Goal: Task Accomplishment & Management: Use online tool/utility

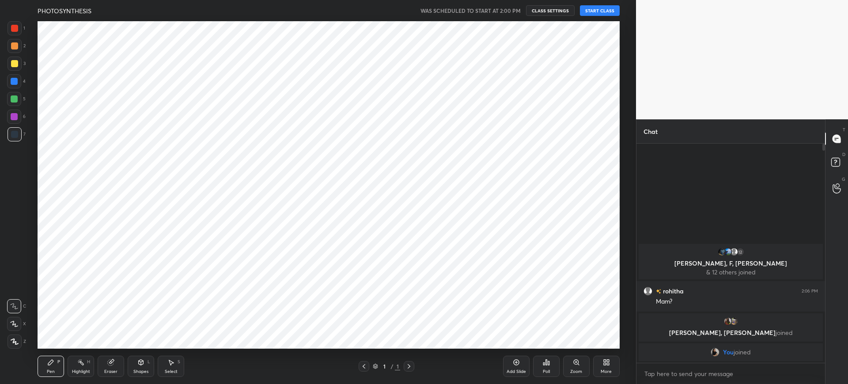
scroll to position [43826, 43553]
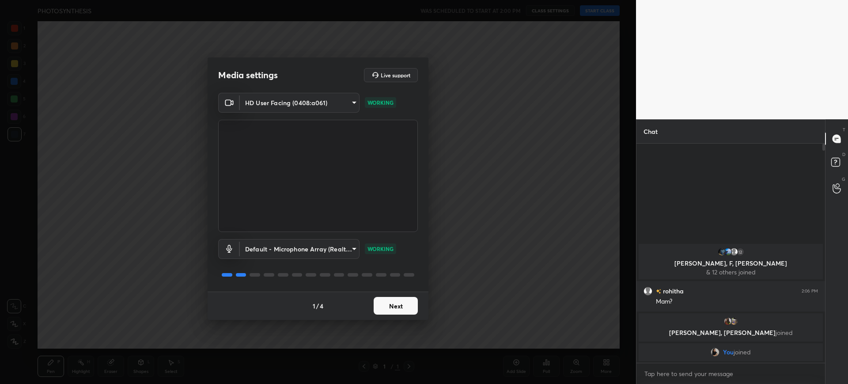
click at [400, 311] on button "Next" at bounding box center [396, 306] width 44 height 18
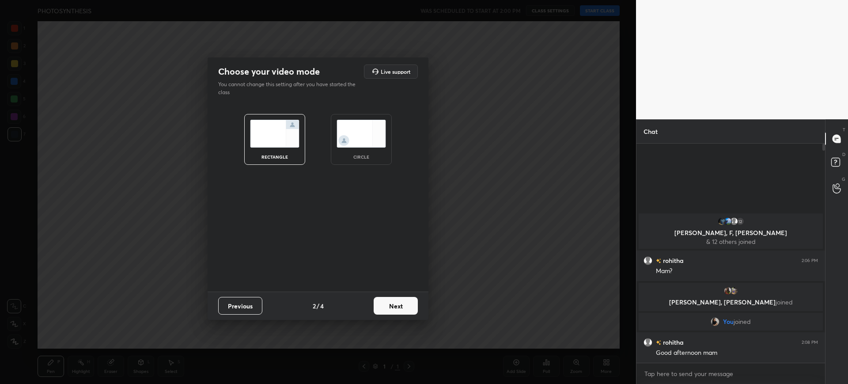
drag, startPoint x: 400, startPoint y: 310, endPoint x: 645, endPoint y: 140, distance: 297.6
click at [645, 140] on p "Chat" at bounding box center [650, 131] width 28 height 23
click at [407, 306] on button "Next" at bounding box center [396, 306] width 44 height 18
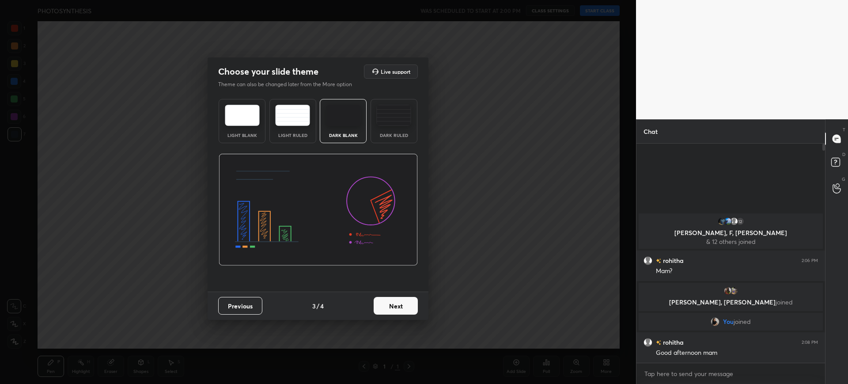
click at [411, 310] on button "Next" at bounding box center [396, 306] width 44 height 18
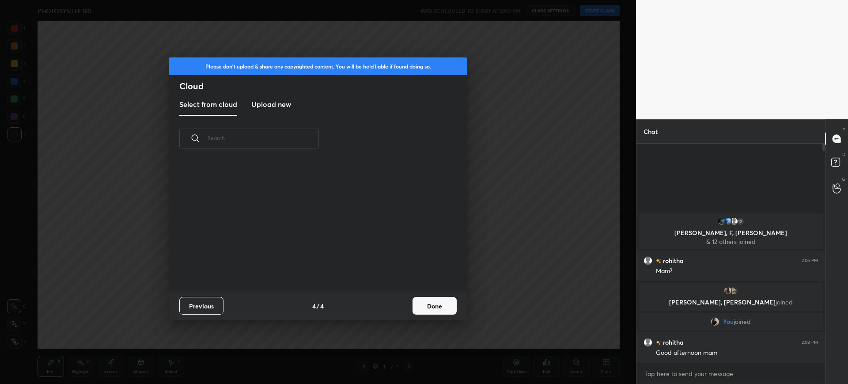
click at [414, 310] on button "Done" at bounding box center [434, 306] width 44 height 18
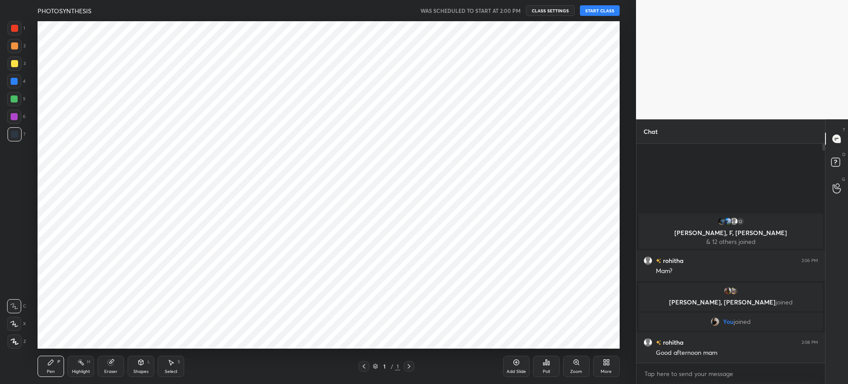
click at [433, 312] on div "Please don't upload & share any copyrighted content. You will be held liable if…" at bounding box center [318, 192] width 636 height 384
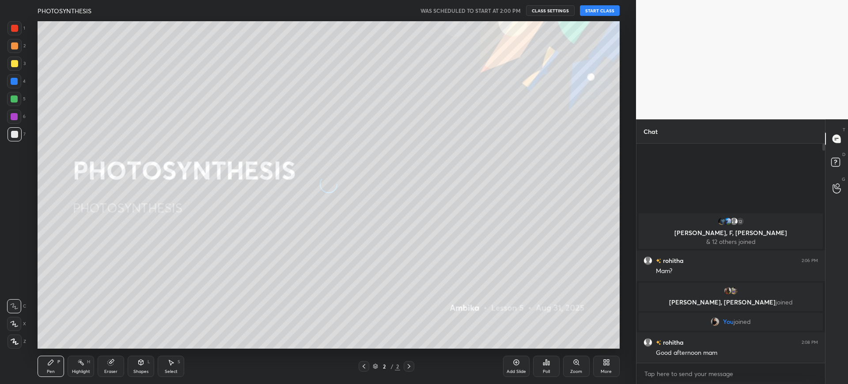
click at [602, 11] on button "START CLASS" at bounding box center [600, 10] width 40 height 11
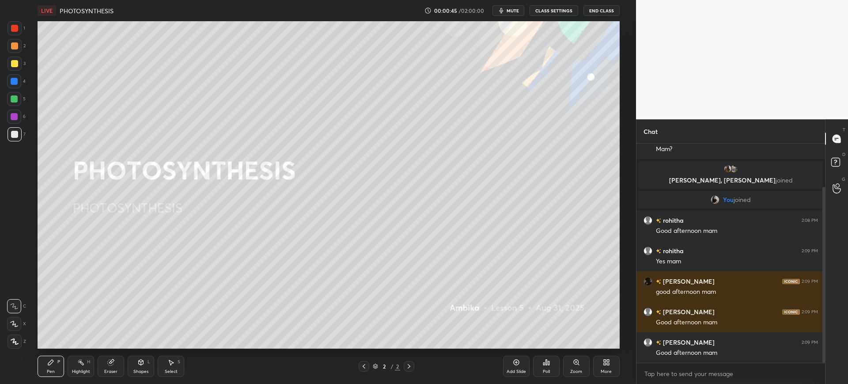
drag, startPoint x: 823, startPoint y: 222, endPoint x: 842, endPoint y: 387, distance: 166.3
click at [842, 0] on html "1 2 3 4 5 6 7 C X Z C X Z E E Erase all H H LIVE PHOTOSYNTHESIS 00:00:45 / 02:0…" at bounding box center [424, 0] width 848 height 0
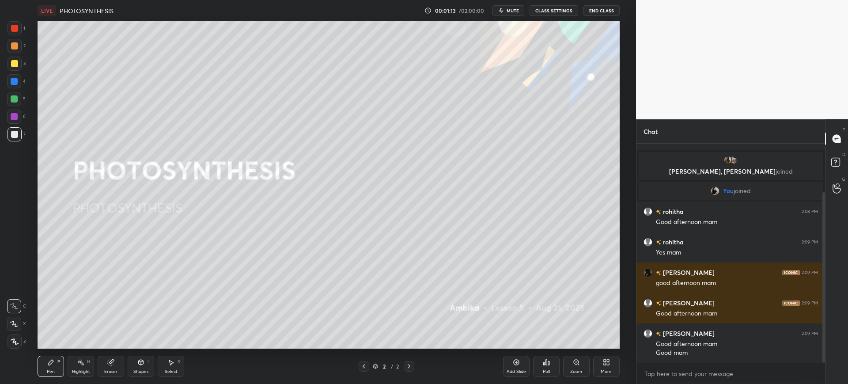
scroll to position [93, 0]
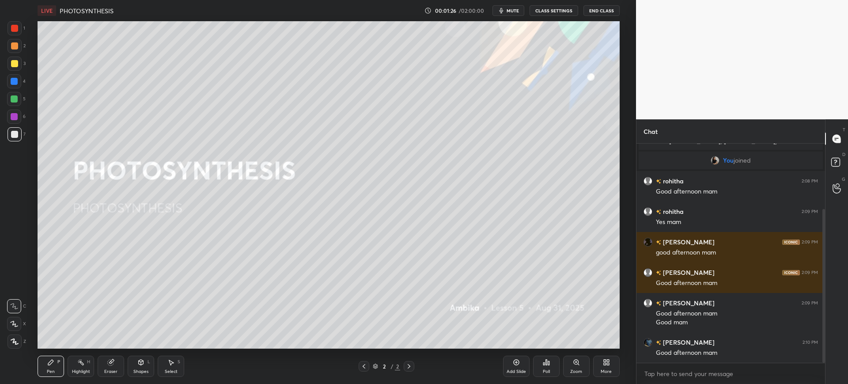
click at [505, 14] on icon "button" at bounding box center [501, 10] width 7 height 7
click at [516, 15] on button "unmute" at bounding box center [508, 10] width 32 height 11
click at [514, 14] on button "mute" at bounding box center [508, 10] width 32 height 11
click at [614, 357] on div "More" at bounding box center [606, 365] width 26 height 21
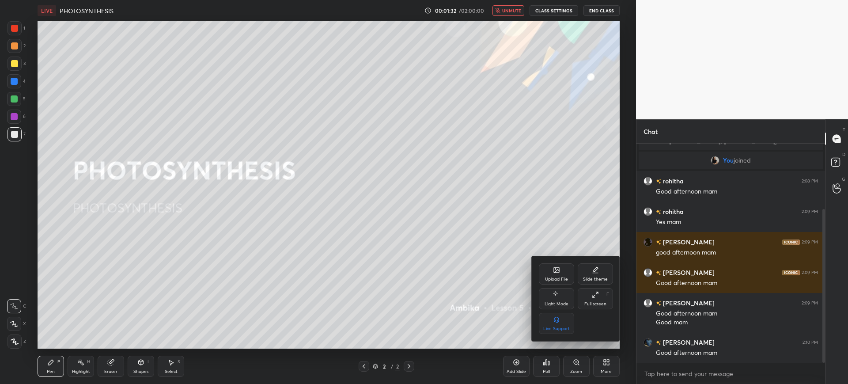
click at [563, 278] on div "Upload File" at bounding box center [556, 279] width 23 height 4
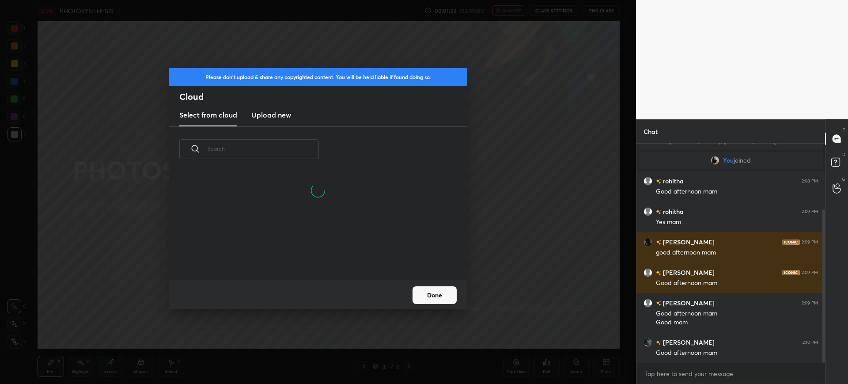
scroll to position [66, 283]
click at [265, 119] on h3 "Upload new" at bounding box center [271, 114] width 40 height 11
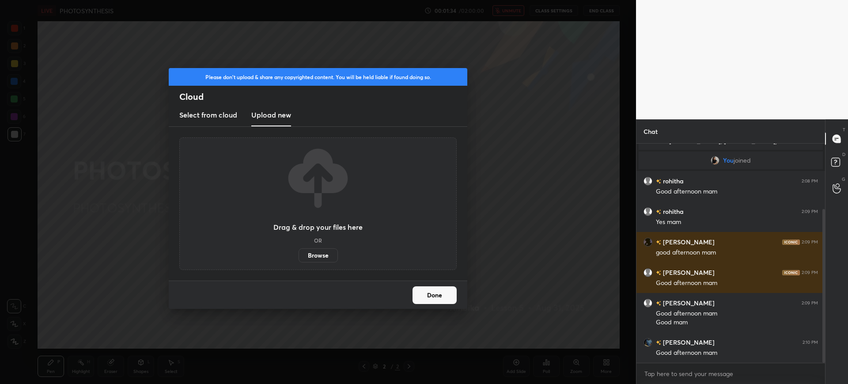
click at [321, 258] on label "Browse" at bounding box center [317, 255] width 39 height 14
click at [298, 258] on input "Browse" at bounding box center [298, 255] width 0 height 14
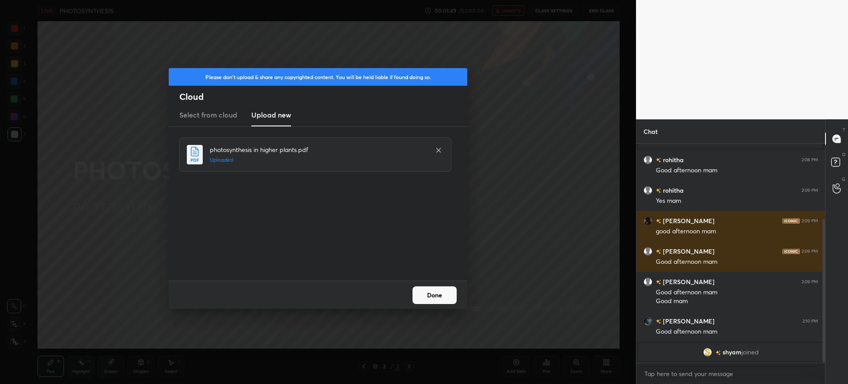
click at [446, 288] on button "Done" at bounding box center [434, 295] width 44 height 18
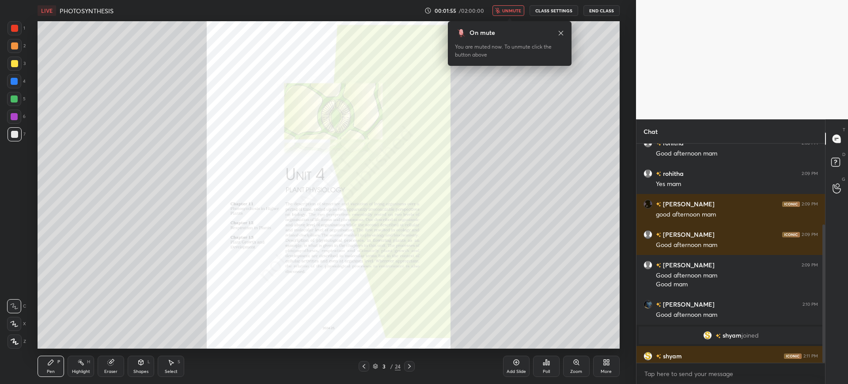
scroll to position [128, 0]
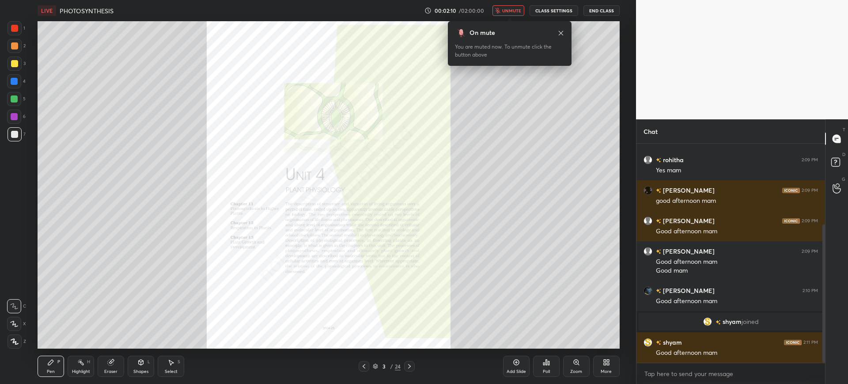
click at [510, 11] on span "unmute" at bounding box center [511, 11] width 19 height 6
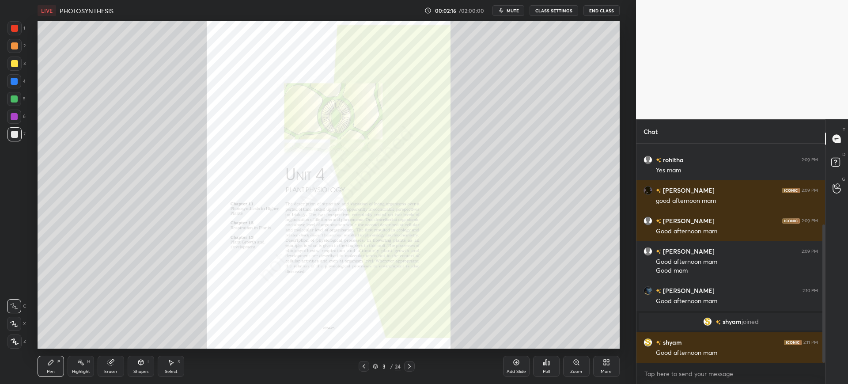
click at [510, 11] on span "mute" at bounding box center [512, 11] width 12 height 6
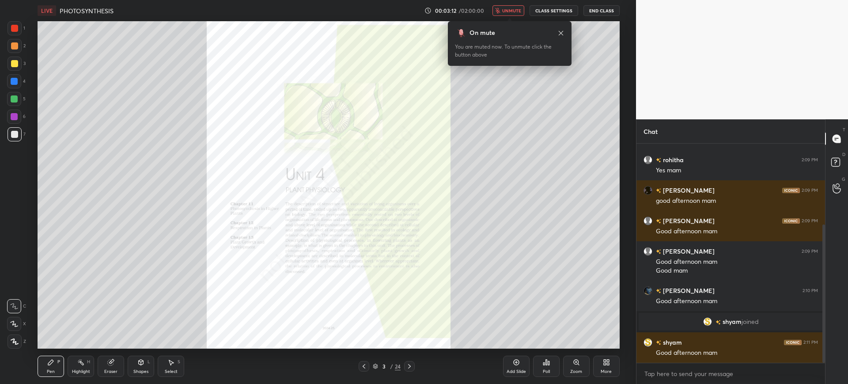
scroll to position [149, 0]
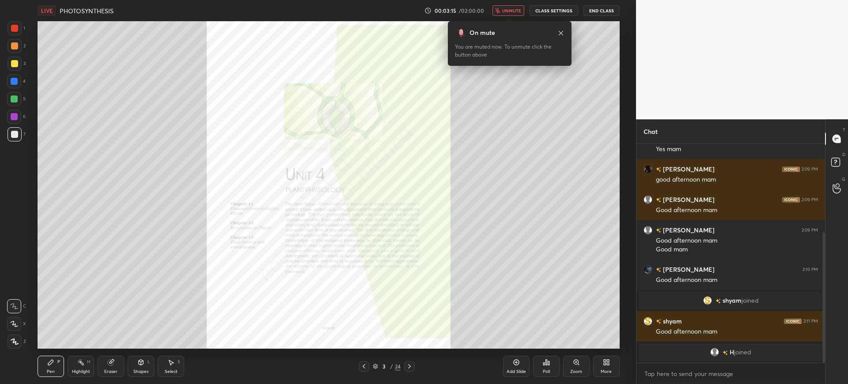
click at [498, 15] on button "unmute" at bounding box center [508, 10] width 32 height 11
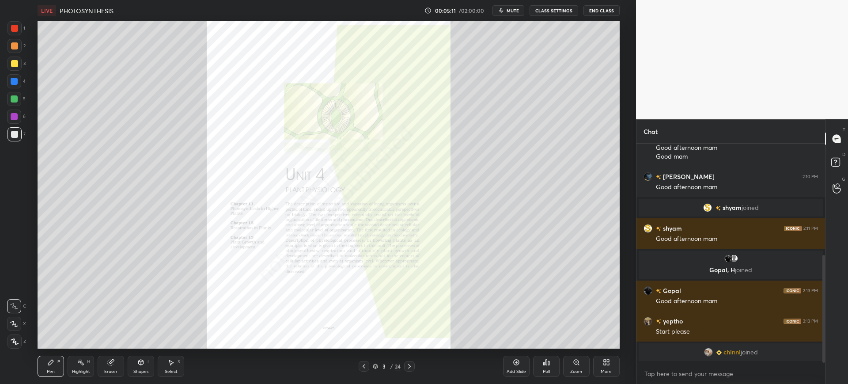
scroll to position [237, 0]
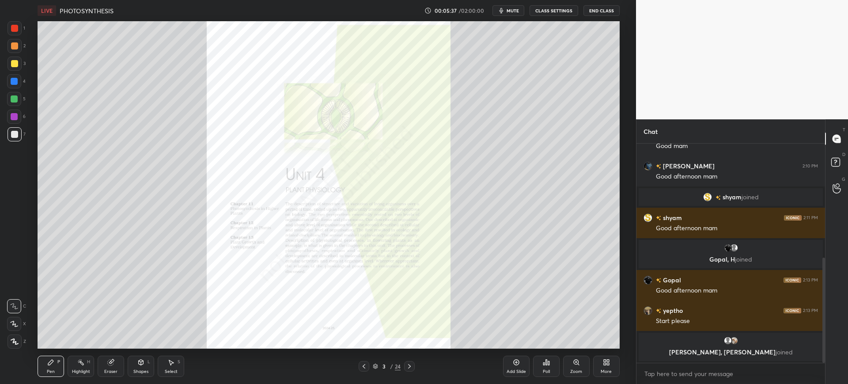
click at [840, 160] on icon at bounding box center [837, 163] width 16 height 16
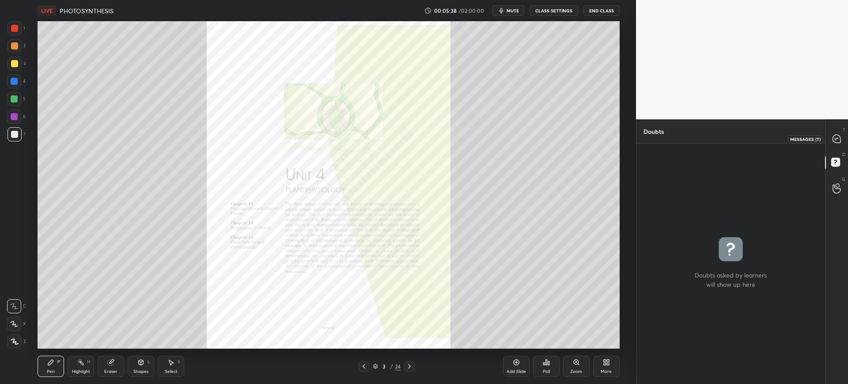
click at [836, 136] on icon at bounding box center [836, 139] width 8 height 8
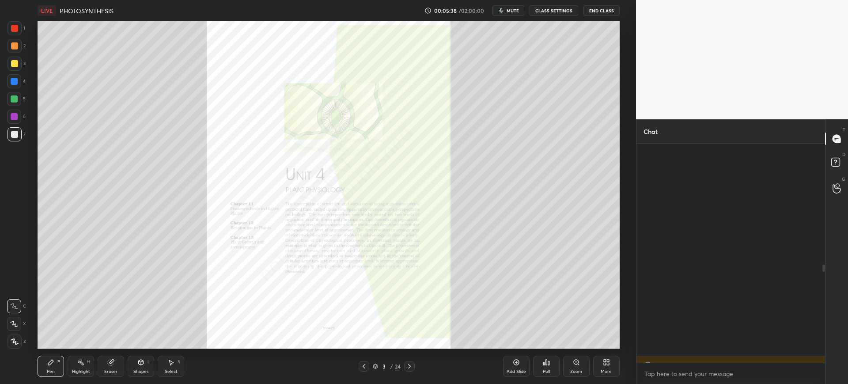
scroll to position [216, 186]
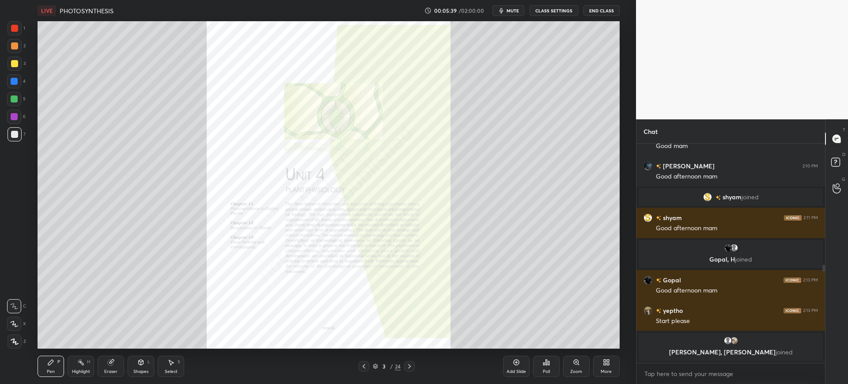
click at [822, 201] on div at bounding box center [821, 252] width 5 height 219
click at [407, 368] on icon at bounding box center [409, 365] width 7 height 7
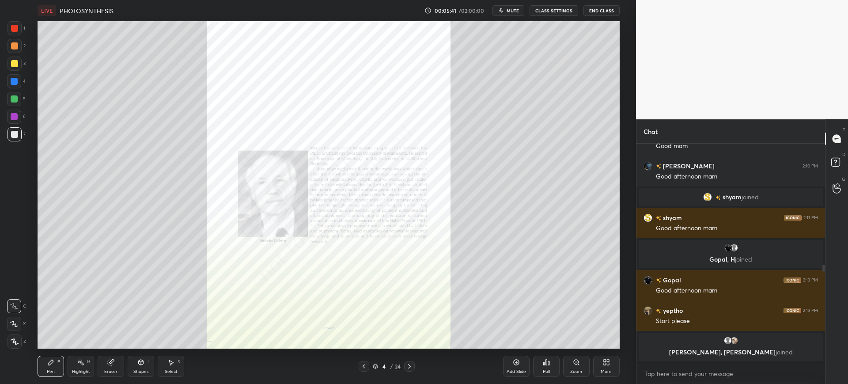
click at [398, 369] on div "24" at bounding box center [398, 366] width 6 height 8
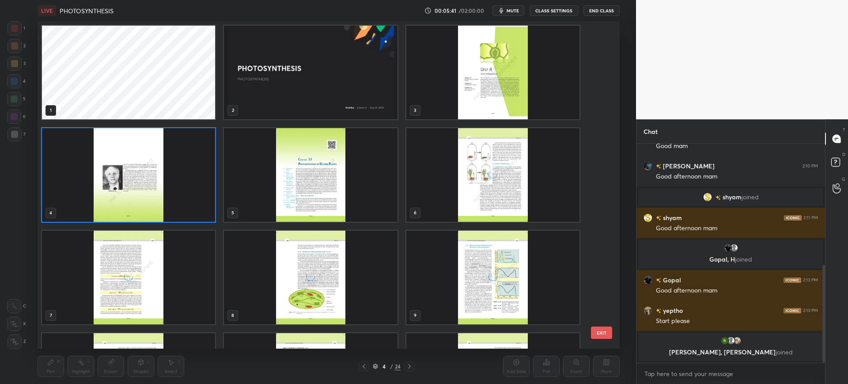
scroll to position [325, 578]
click at [604, 306] on div "1 2 3 4 5 6 7 8 9 10 11 12 13 14 15 EXIT" at bounding box center [328, 184] width 581 height 327
click at [505, 244] on img "grid" at bounding box center [492, 277] width 173 height 94
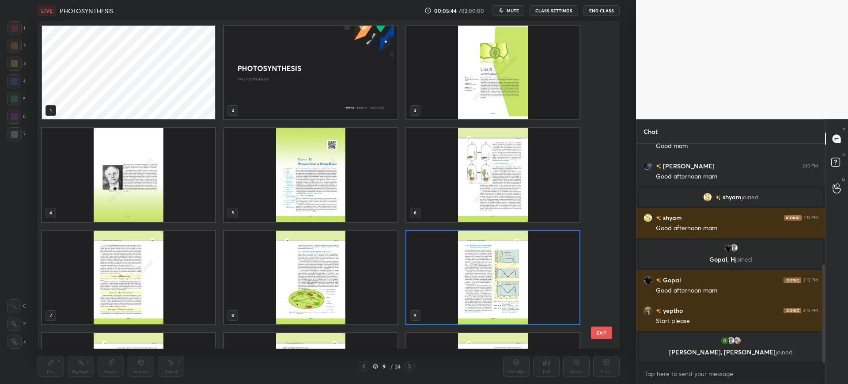
click at [601, 334] on button "EXIT" at bounding box center [601, 332] width 21 height 12
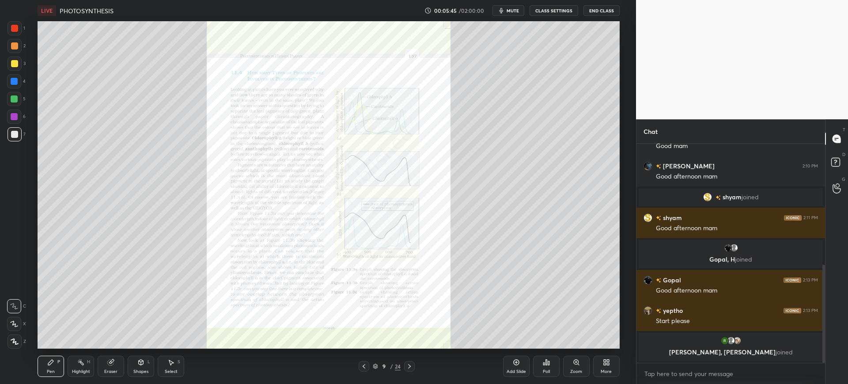
click at [412, 364] on icon at bounding box center [409, 365] width 7 height 7
click at [415, 369] on div "10 / 24" at bounding box center [386, 366] width 233 height 11
click at [411, 366] on icon at bounding box center [409, 365] width 7 height 7
click at [366, 366] on icon at bounding box center [363, 365] width 7 height 7
click at [513, 369] on div "Add Slide" at bounding box center [515, 371] width 19 height 4
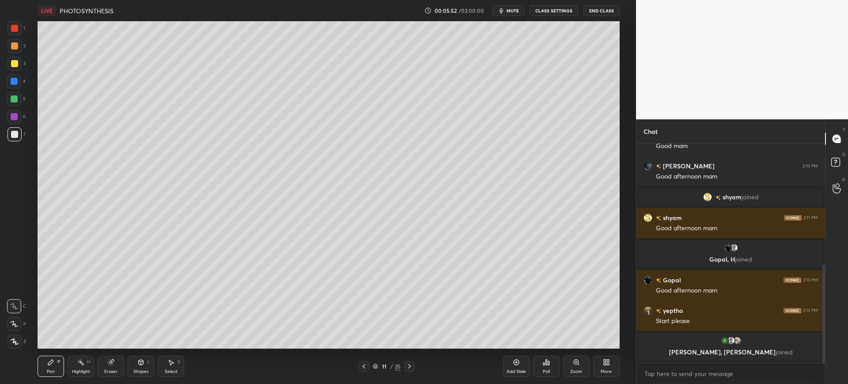
click at [16, 68] on div at bounding box center [15, 64] width 14 height 14
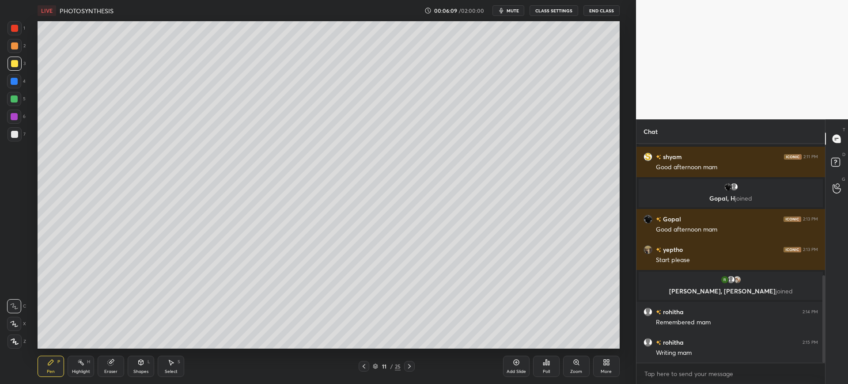
scroll to position [361, 0]
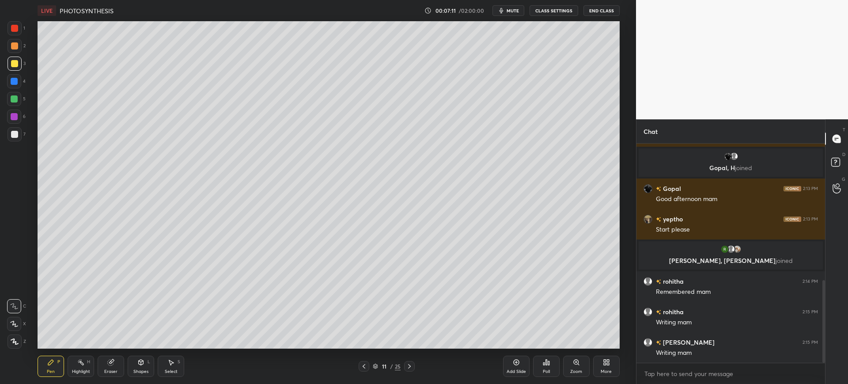
click at [517, 14] on button "mute" at bounding box center [508, 10] width 32 height 11
click at [17, 135] on div at bounding box center [14, 134] width 7 height 7
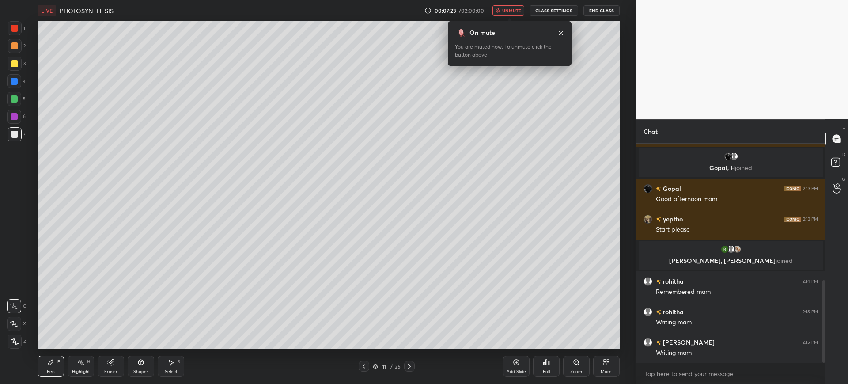
click at [144, 370] on div "Shapes" at bounding box center [140, 371] width 15 height 4
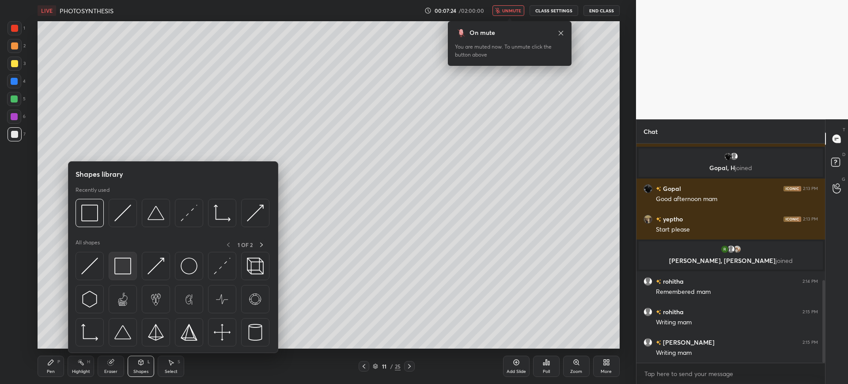
click at [132, 265] on div at bounding box center [123, 266] width 28 height 28
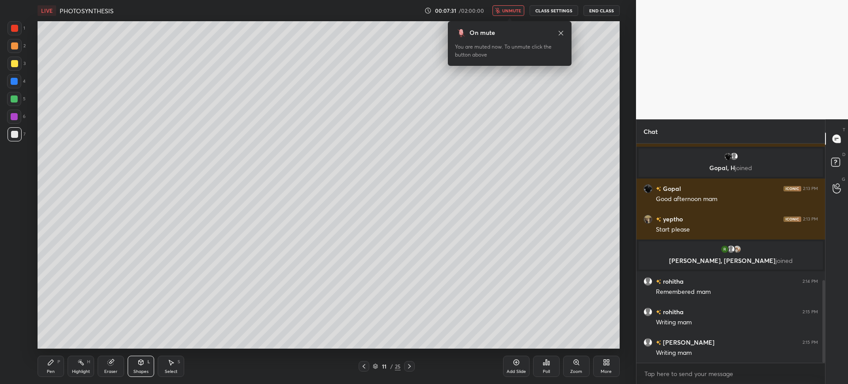
click at [26, 67] on div "1 2 3 4 5 6 7 C X Z C X Z E E Erase all H H" at bounding box center [14, 184] width 28 height 327
click at [22, 58] on div "3" at bounding box center [17, 64] width 18 height 14
click at [16, 29] on div at bounding box center [14, 28] width 7 height 7
click at [15, 133] on div at bounding box center [14, 134] width 7 height 7
click at [11, 78] on div at bounding box center [14, 81] width 7 height 7
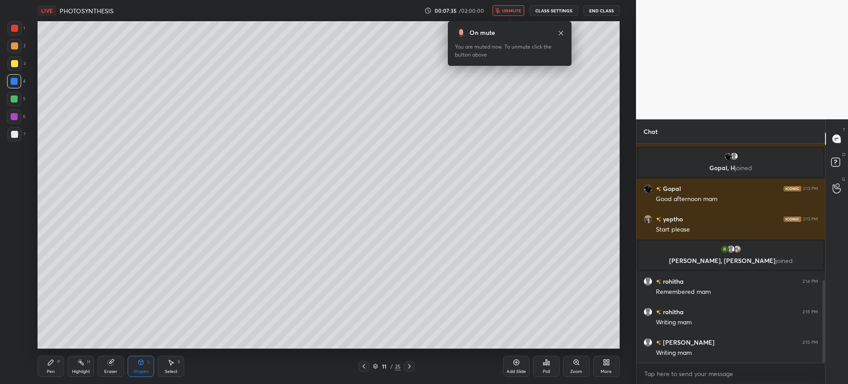
click at [47, 361] on div "Pen P" at bounding box center [51, 365] width 26 height 21
click at [113, 360] on icon at bounding box center [111, 361] width 5 height 4
click at [47, 361] on icon at bounding box center [50, 362] width 7 height 7
click at [520, 10] on span "unmute" at bounding box center [511, 11] width 19 height 6
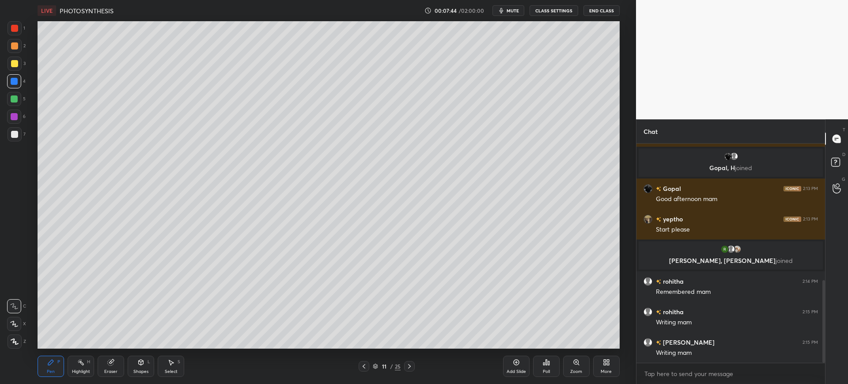
click at [18, 61] on div at bounding box center [14, 63] width 7 height 7
click at [23, 36] on div "1" at bounding box center [17, 30] width 18 height 18
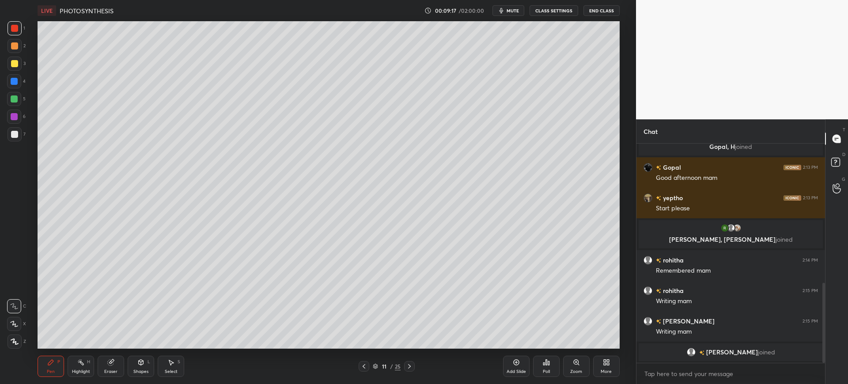
scroll to position [393, 0]
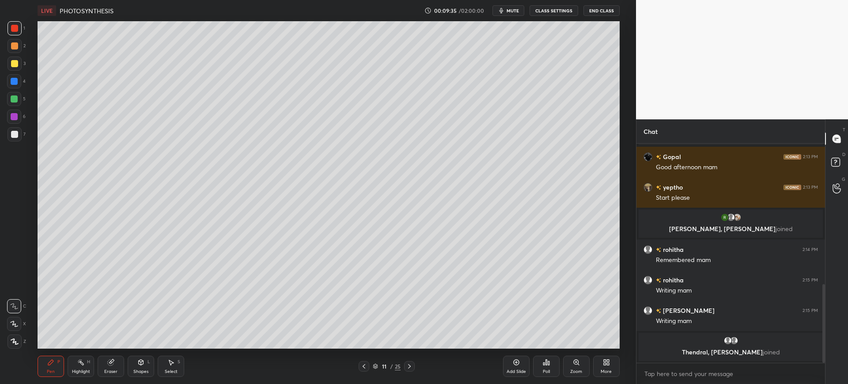
click at [13, 132] on div at bounding box center [14, 134] width 7 height 7
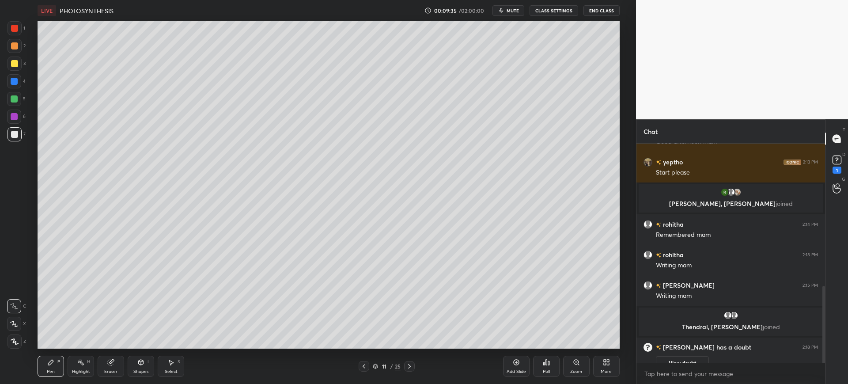
scroll to position [405, 0]
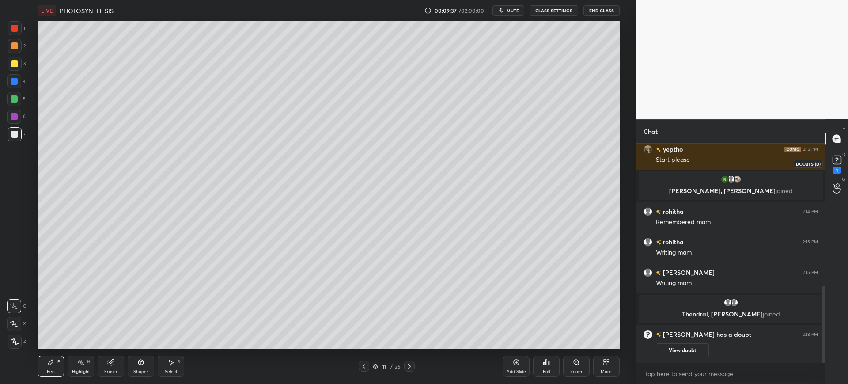
click at [842, 171] on div "1" at bounding box center [836, 163] width 13 height 20
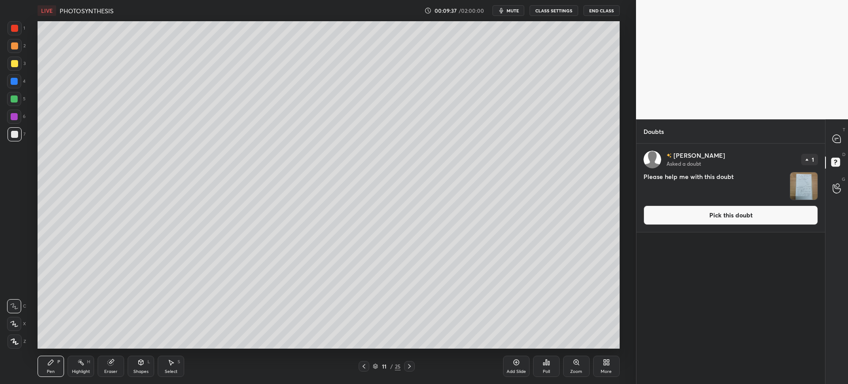
click at [726, 213] on button "Pick this doubt" at bounding box center [730, 214] width 174 height 19
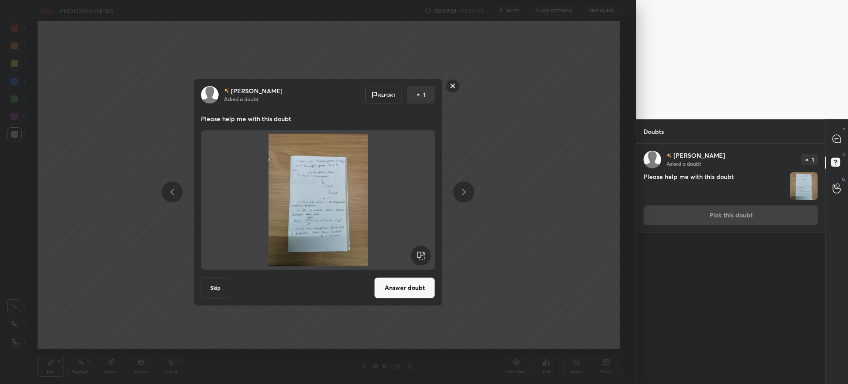
click at [390, 274] on div "Amirtha Asked a doubt Report 1 Please help me with this doubt Skip Answer doubt" at bounding box center [317, 191] width 249 height 227
click at [400, 283] on button "Answer doubt" at bounding box center [404, 287] width 61 height 21
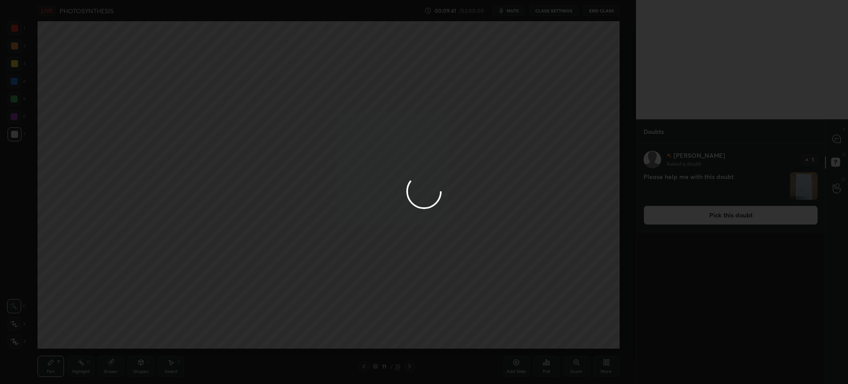
click at [837, 140] on div at bounding box center [424, 192] width 848 height 384
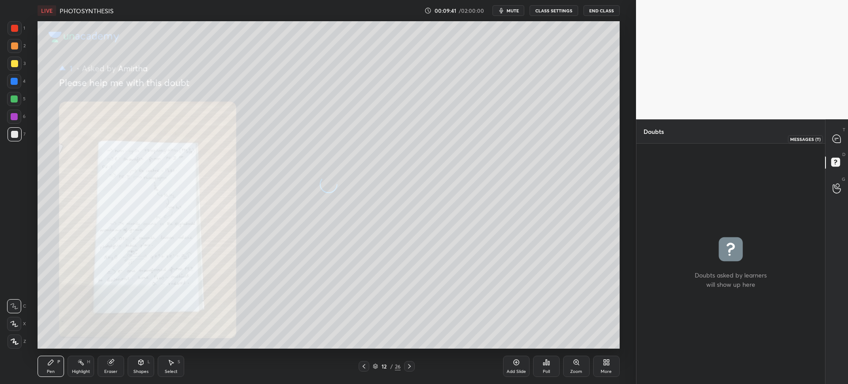
click at [835, 142] on icon at bounding box center [836, 139] width 8 height 8
type textarea "x"
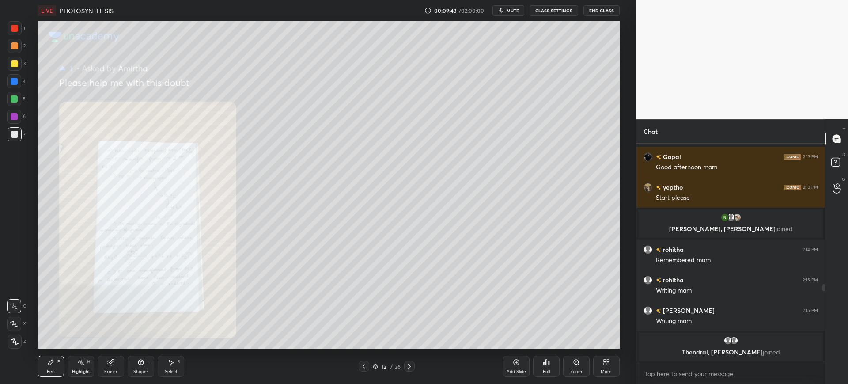
click at [575, 369] on div "Zoom" at bounding box center [576, 371] width 12 height 4
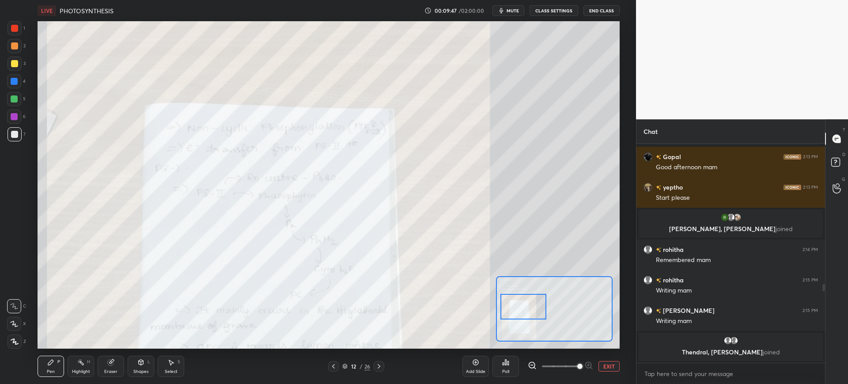
click at [14, 27] on div at bounding box center [14, 28] width 7 height 7
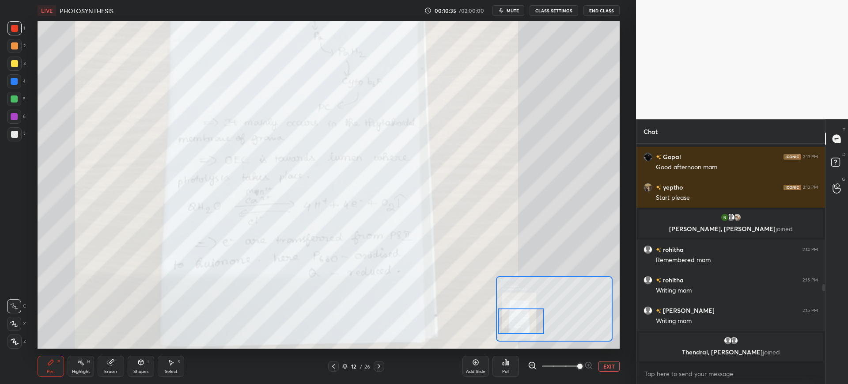
click at [599, 369] on button "EXIT" at bounding box center [608, 366] width 21 height 11
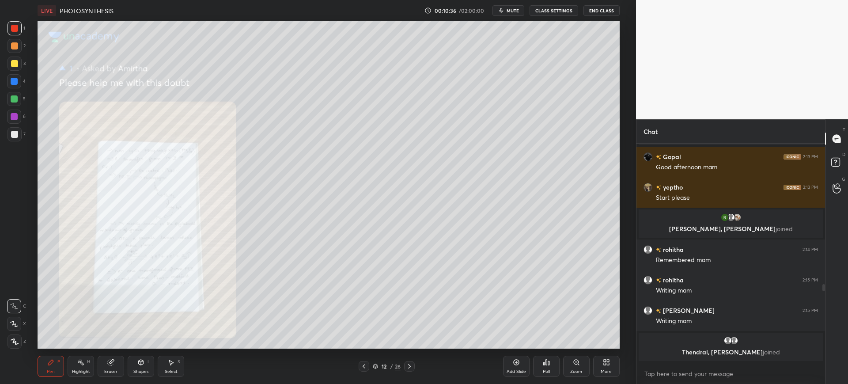
click at [506, 372] on div "Add Slide" at bounding box center [515, 371] width 19 height 4
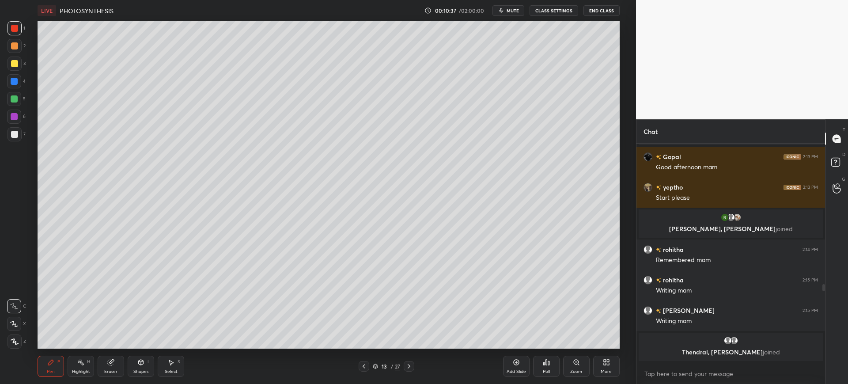
click at [20, 133] on div at bounding box center [15, 134] width 14 height 14
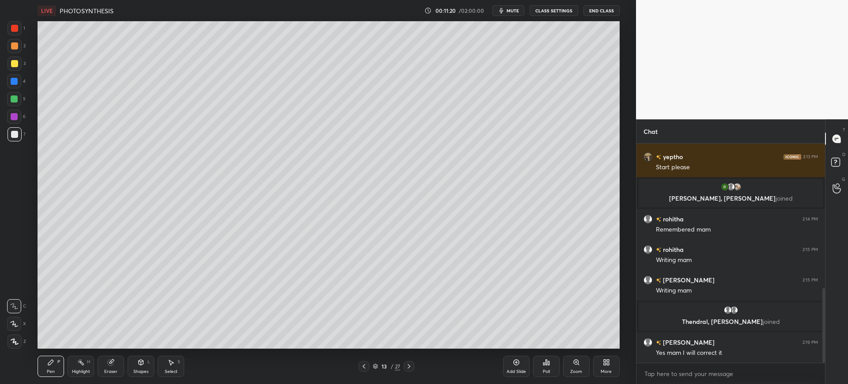
click at [13, 63] on div at bounding box center [14, 63] width 7 height 7
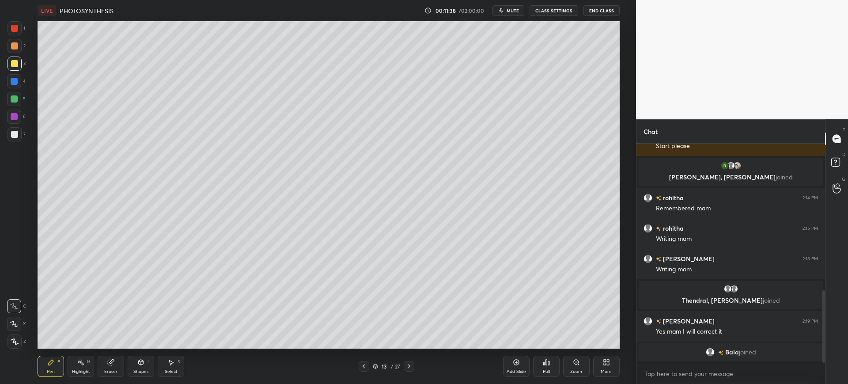
click at [15, 136] on div at bounding box center [14, 134] width 7 height 7
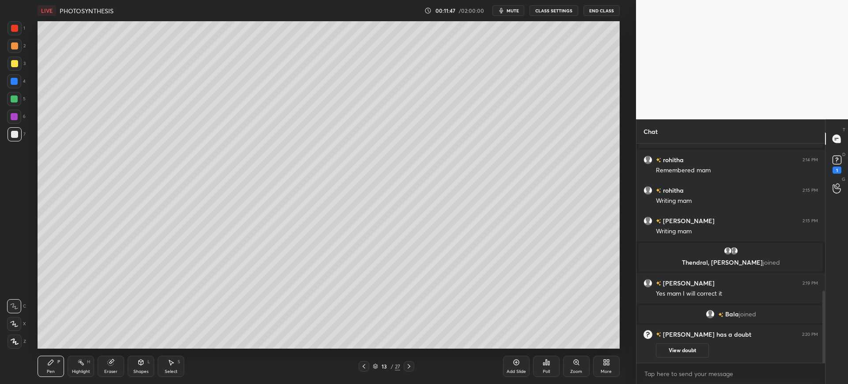
click at [14, 32] on div at bounding box center [15, 28] width 14 height 14
click at [13, 134] on div at bounding box center [14, 134] width 7 height 7
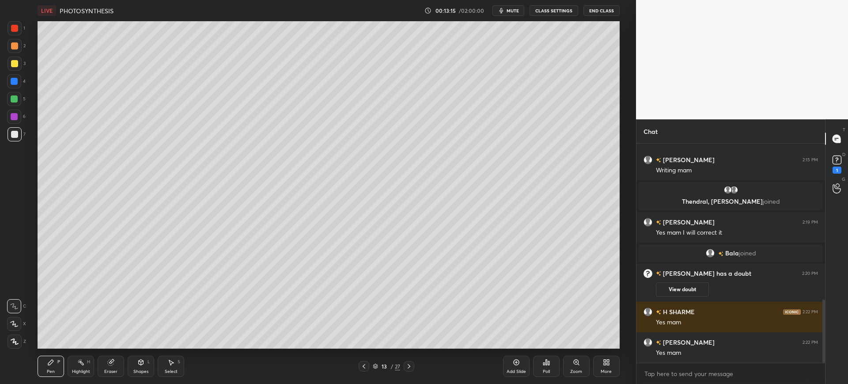
scroll to position [539, 0]
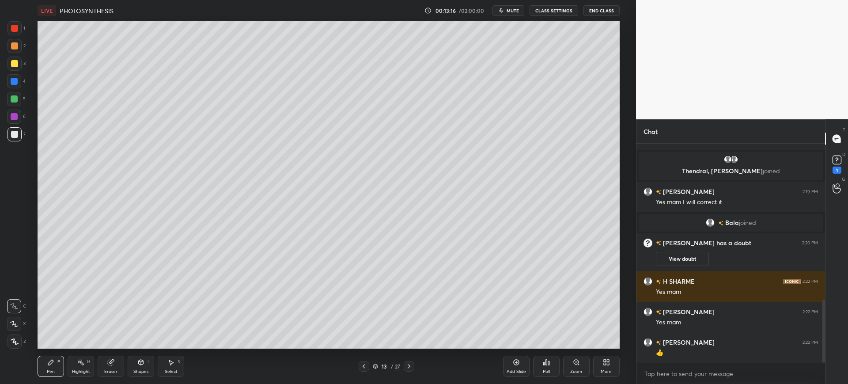
click at [16, 136] on div at bounding box center [14, 134] width 7 height 7
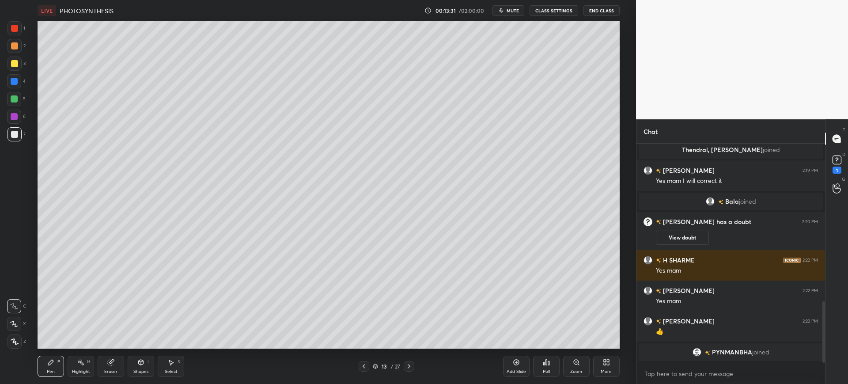
click at [19, 63] on div at bounding box center [15, 64] width 14 height 14
click at [515, 13] on span "mute" at bounding box center [512, 11] width 12 height 6
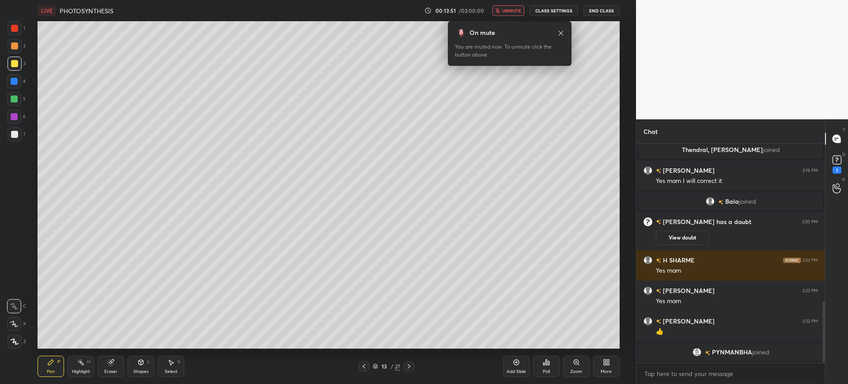
click at [514, 12] on span "unmute" at bounding box center [511, 11] width 19 height 6
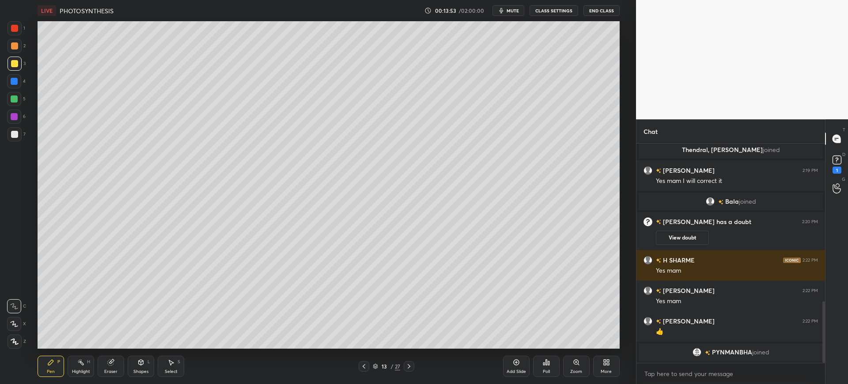
click at [511, 13] on span "mute" at bounding box center [512, 11] width 12 height 6
click at [511, 14] on button "unmute" at bounding box center [508, 10] width 32 height 11
click at [514, 369] on div "Add Slide" at bounding box center [515, 371] width 19 height 4
click at [510, 8] on span "mute" at bounding box center [512, 11] width 12 height 6
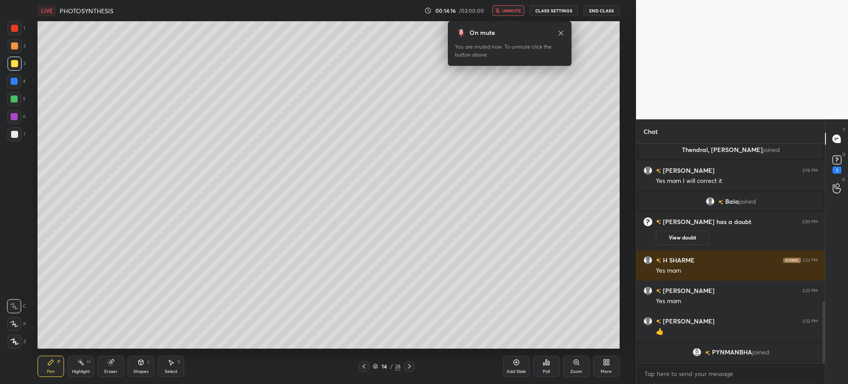
click at [510, 10] on span "unmute" at bounding box center [511, 11] width 19 height 6
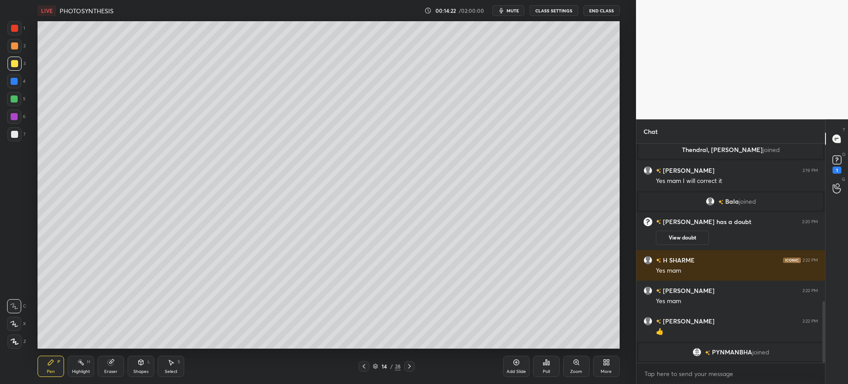
click at [566, 371] on div "Zoom" at bounding box center [576, 365] width 26 height 21
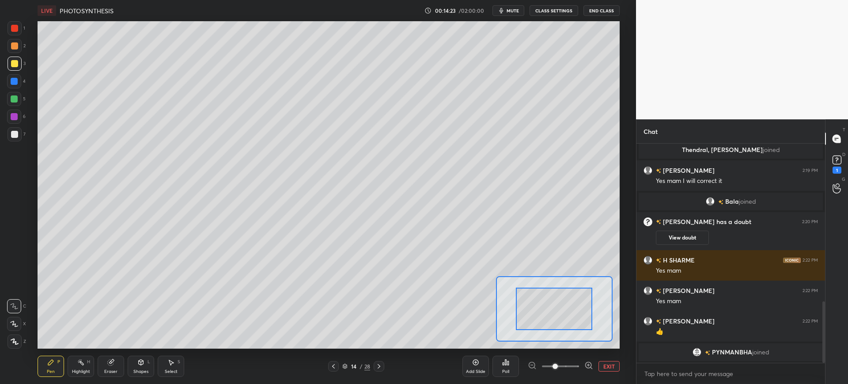
click at [615, 371] on div "Add Slide Poll EXIT" at bounding box center [540, 365] width 157 height 49
click at [606, 364] on button "EXIT" at bounding box center [608, 366] width 21 height 11
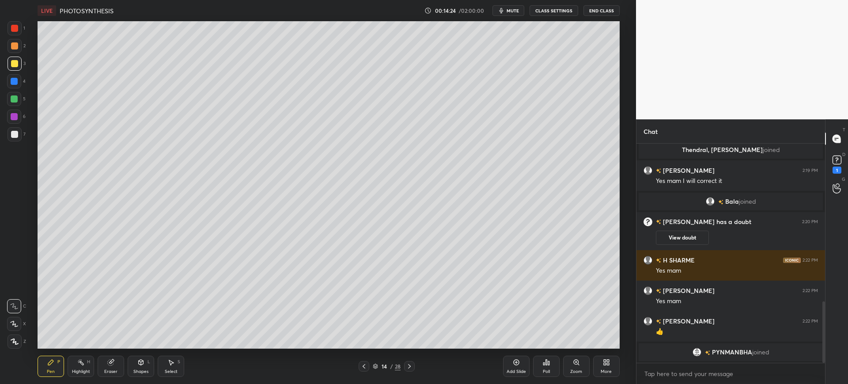
click at [543, 365] on icon at bounding box center [546, 362] width 7 height 7
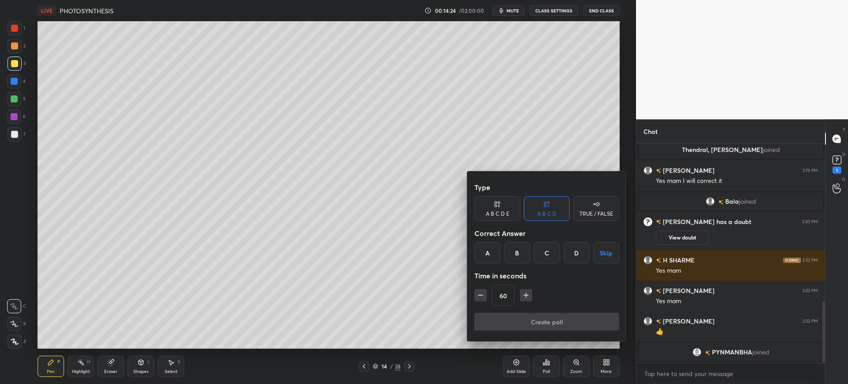
click at [488, 242] on div "Correct Answer" at bounding box center [546, 233] width 145 height 18
click at [525, 299] on icon "button" at bounding box center [525, 295] width 9 height 9
click at [526, 296] on icon "button" at bounding box center [525, 295] width 9 height 9
click at [526, 294] on icon "button" at bounding box center [525, 295] width 9 height 9
click at [525, 295] on icon "button" at bounding box center [529, 295] width 9 height 9
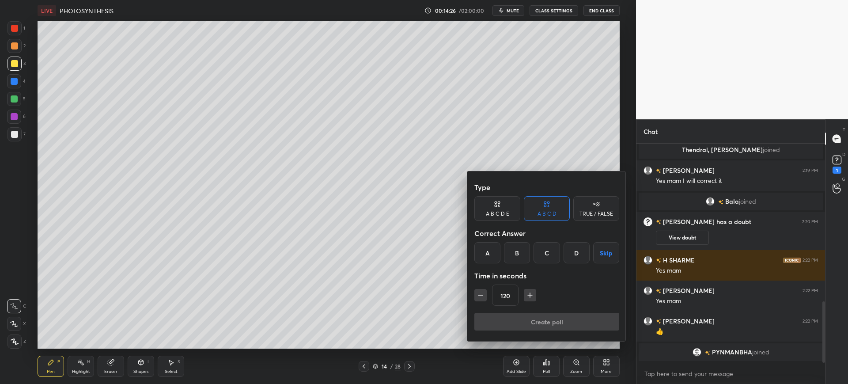
click at [524, 295] on button "button" at bounding box center [530, 295] width 12 height 12
click at [525, 295] on button "button" at bounding box center [530, 295] width 12 height 12
click at [510, 293] on input "150" at bounding box center [505, 295] width 26 height 21
type input "3600"
click at [490, 250] on div "A" at bounding box center [487, 252] width 26 height 21
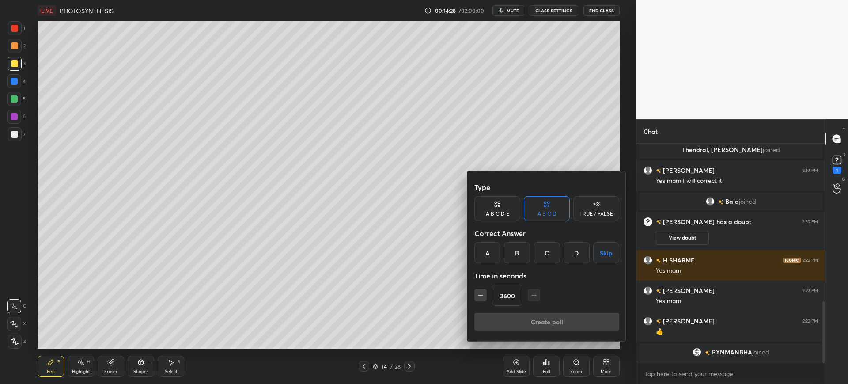
scroll to position [570, 0]
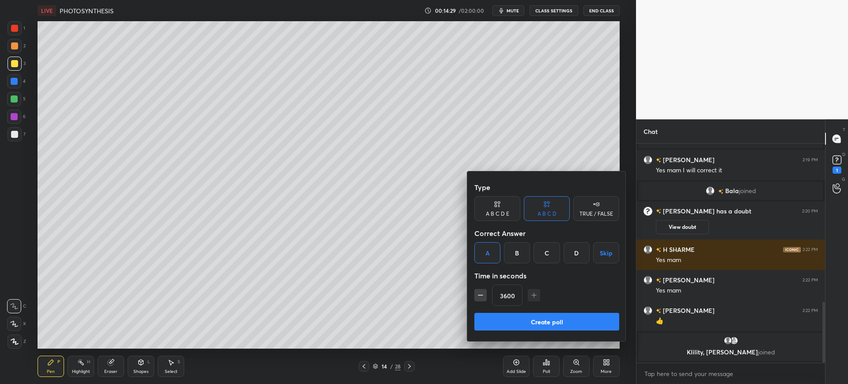
click at [539, 325] on button "Create poll" at bounding box center [546, 322] width 145 height 18
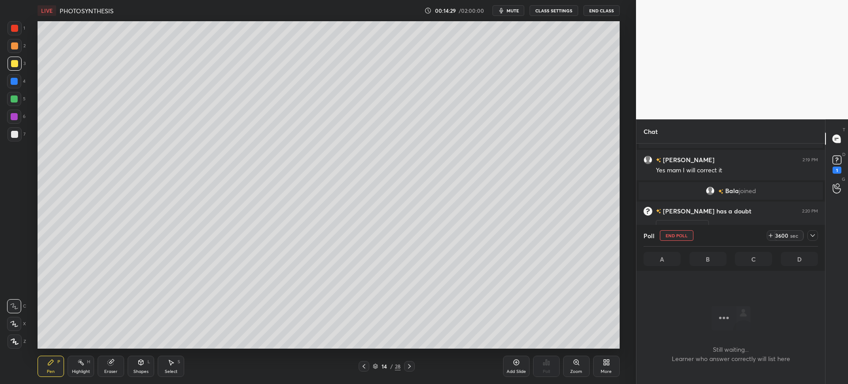
scroll to position [192, 186]
click at [512, 11] on span "mute" at bounding box center [512, 11] width 12 height 6
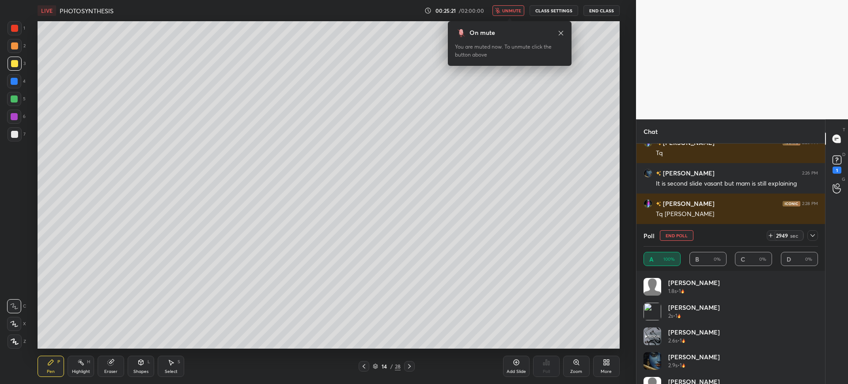
scroll to position [820, 0]
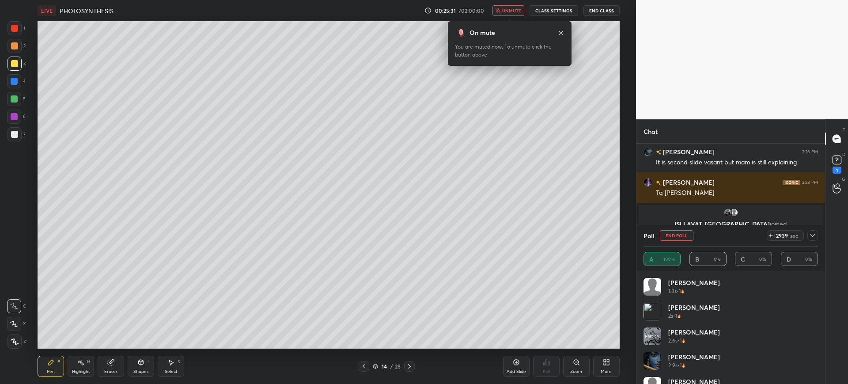
click at [663, 257] on div "A 100% B 0% C 0% D 0%" at bounding box center [730, 259] width 174 height 14
click at [679, 238] on button "End Poll" at bounding box center [677, 235] width 34 height 11
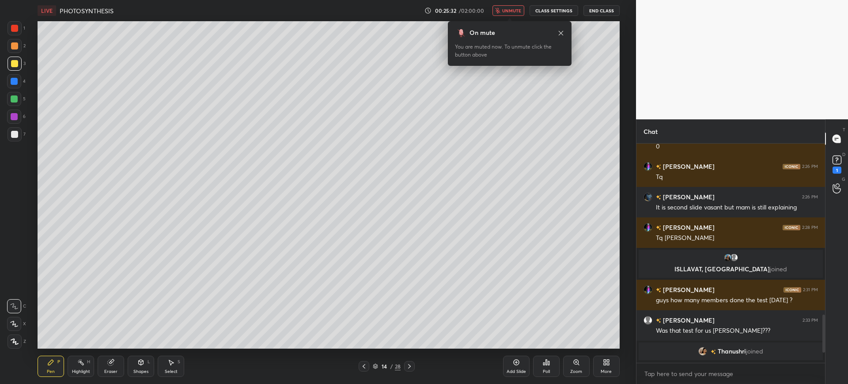
scroll to position [0, 0]
click at [510, 15] on button "unmute" at bounding box center [508, 10] width 32 height 11
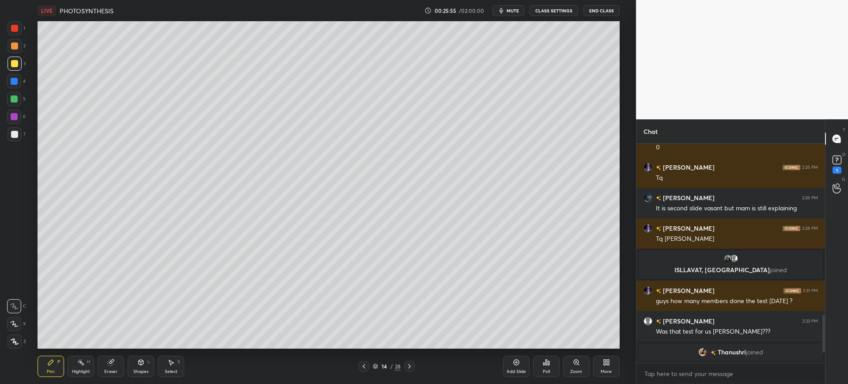
click at [21, 138] on div at bounding box center [15, 134] width 14 height 14
click at [822, 361] on div at bounding box center [821, 252] width 5 height 219
click at [825, 358] on div "T Messages (T) D Doubts (D) 1 G Raise Hand (G)" at bounding box center [836, 251] width 23 height 264
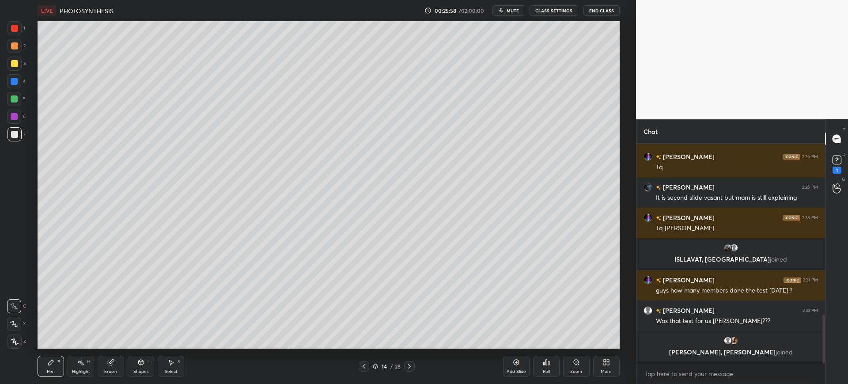
drag, startPoint x: 824, startPoint y: 342, endPoint x: 827, endPoint y: 379, distance: 36.7
click at [827, 379] on div "Chat Vasanth 2:25 PM Guys who many slides done yeptho 2:25 PM 0 Vasanth 2:26 PM…" at bounding box center [742, 251] width 212 height 264
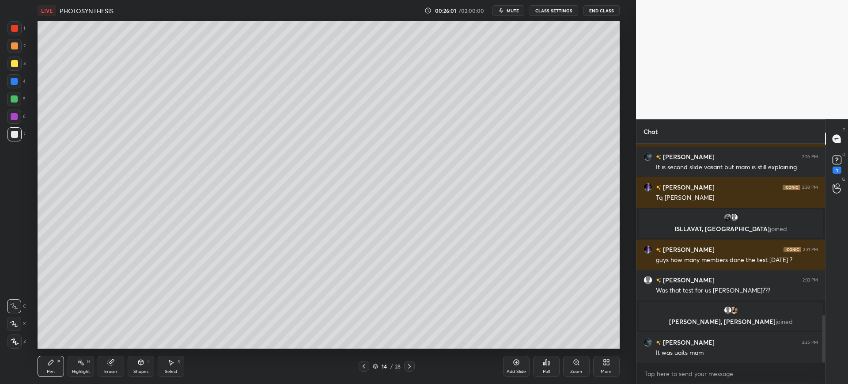
click at [22, 86] on div "4" at bounding box center [16, 81] width 19 height 14
click at [17, 132] on div at bounding box center [14, 134] width 7 height 7
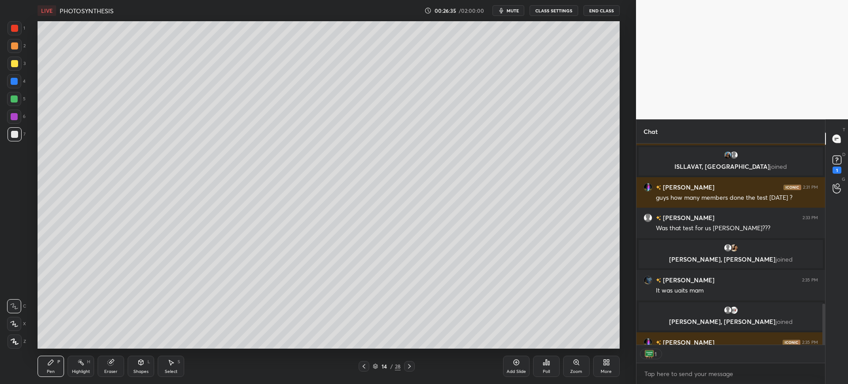
scroll to position [198, 186]
click at [12, 83] on div at bounding box center [14, 81] width 7 height 7
click at [510, 11] on span "mute" at bounding box center [512, 11] width 12 height 6
click at [23, 62] on div "3" at bounding box center [17, 64] width 18 height 14
click at [18, 32] on div at bounding box center [15, 28] width 14 height 14
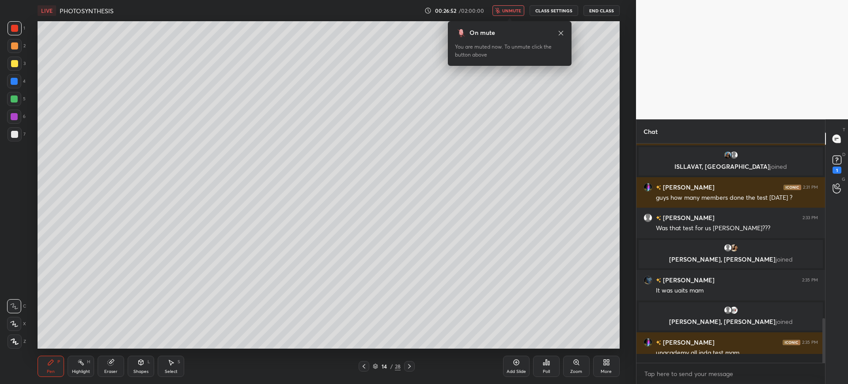
scroll to position [852, 0]
click at [18, 71] on div "3" at bounding box center [17, 66] width 18 height 18
click at [18, 83] on div at bounding box center [14, 81] width 7 height 7
click at [19, 143] on div "7" at bounding box center [17, 136] width 18 height 18
click at [11, 69] on div at bounding box center [15, 64] width 14 height 14
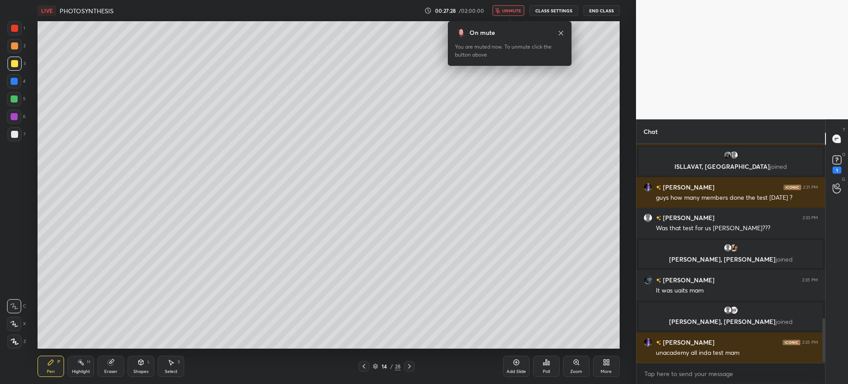
click at [22, 34] on div "1" at bounding box center [17, 28] width 18 height 14
click at [16, 64] on div at bounding box center [14, 63] width 7 height 7
click at [16, 87] on div at bounding box center [14, 81] width 14 height 14
click at [15, 100] on div at bounding box center [14, 98] width 7 height 7
click at [19, 138] on div at bounding box center [15, 134] width 14 height 14
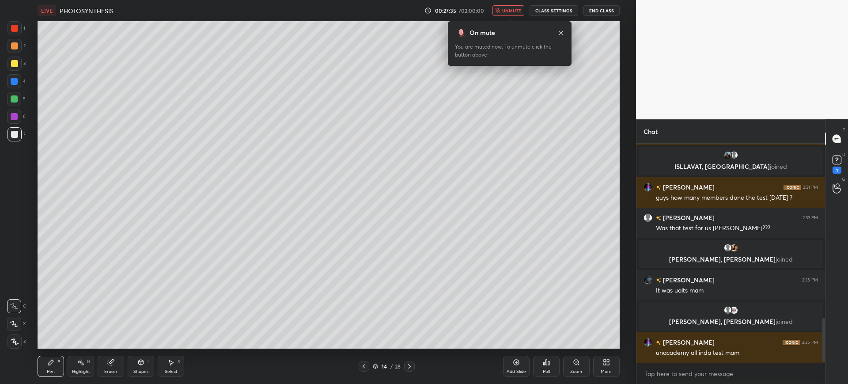
scroll to position [883, 0]
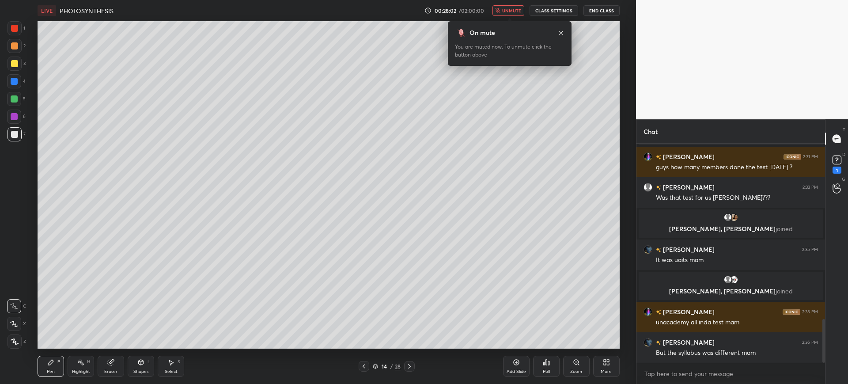
click at [22, 71] on div "3" at bounding box center [17, 66] width 18 height 18
click at [17, 46] on div at bounding box center [14, 45] width 7 height 7
click at [12, 137] on div at bounding box center [14, 134] width 7 height 7
click at [14, 83] on div at bounding box center [14, 81] width 7 height 7
click at [15, 133] on div at bounding box center [14, 134] width 7 height 7
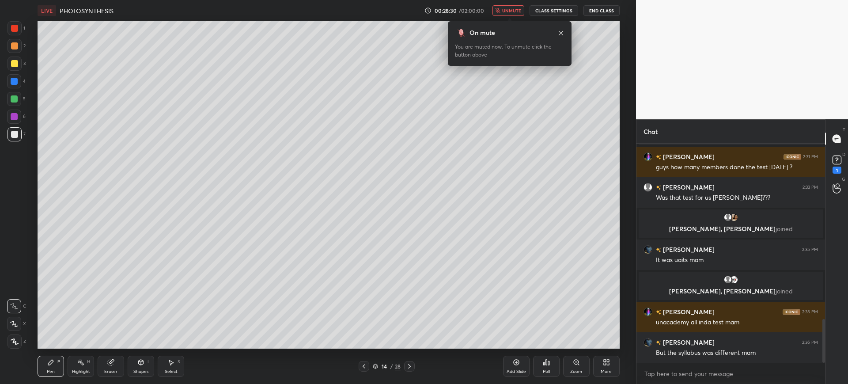
scroll to position [904, 0]
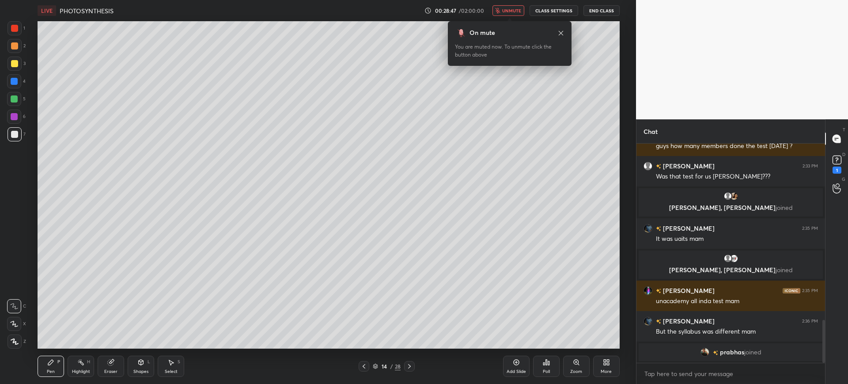
click at [506, 15] on button "unmute" at bounding box center [508, 10] width 32 height 11
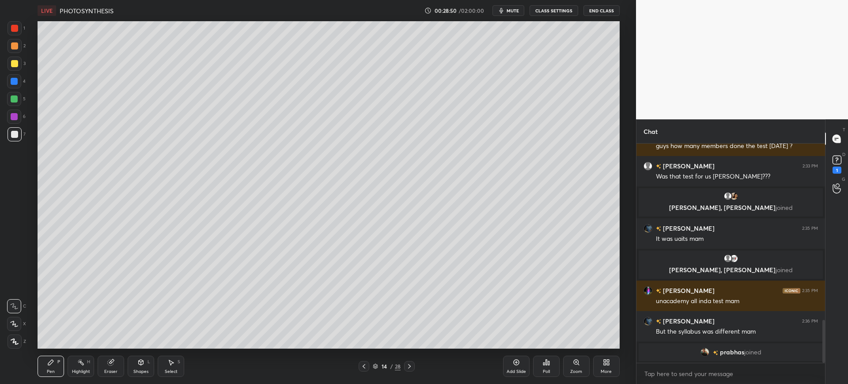
click at [14, 68] on div at bounding box center [15, 64] width 14 height 14
click at [13, 82] on div at bounding box center [14, 81] width 7 height 7
click at [10, 135] on div at bounding box center [15, 134] width 14 height 14
click at [9, 56] on div "2" at bounding box center [17, 48] width 18 height 18
click at [15, 30] on div at bounding box center [14, 28] width 7 height 7
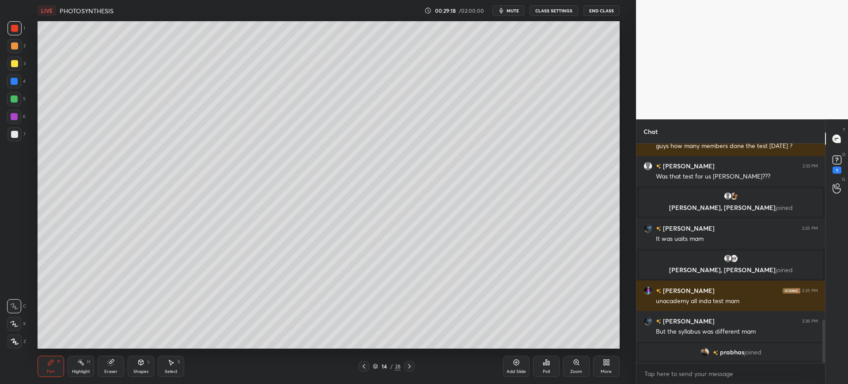
click at [16, 135] on div at bounding box center [14, 134] width 7 height 7
click at [516, 365] on icon at bounding box center [516, 362] width 7 height 7
click at [13, 64] on div at bounding box center [14, 63] width 7 height 7
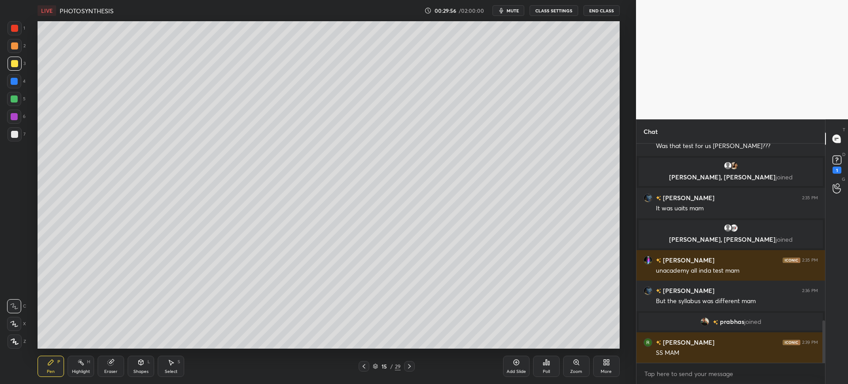
click at [17, 45] on div at bounding box center [14, 45] width 7 height 7
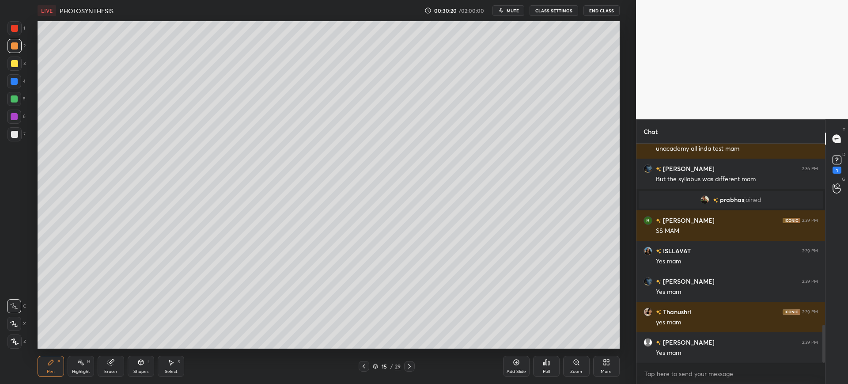
scroll to position [1060, 0]
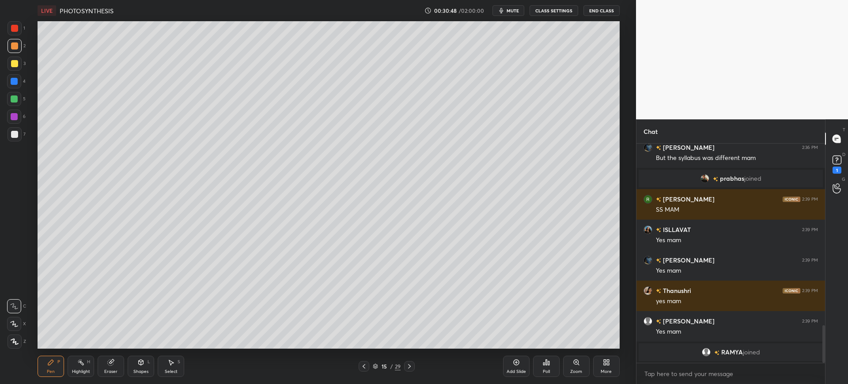
click at [17, 91] on div "4" at bounding box center [16, 83] width 19 height 18
click at [363, 366] on icon at bounding box center [363, 365] width 7 height 7
click at [515, 373] on div "Add Slide" at bounding box center [515, 371] width 19 height 4
click at [12, 136] on div at bounding box center [14, 134] width 7 height 7
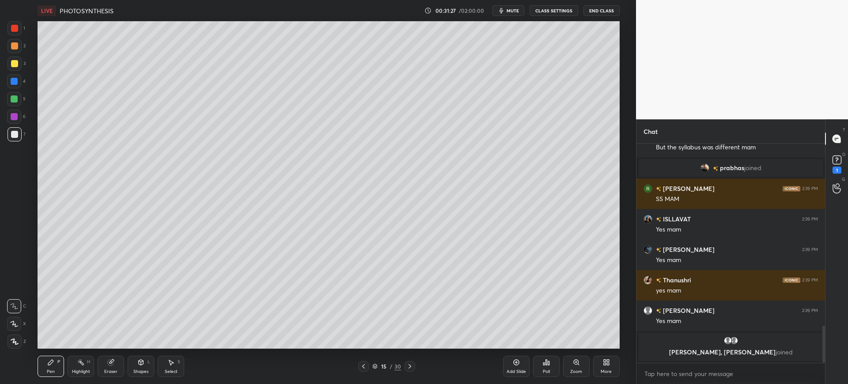
click at [17, 61] on div at bounding box center [14, 63] width 7 height 7
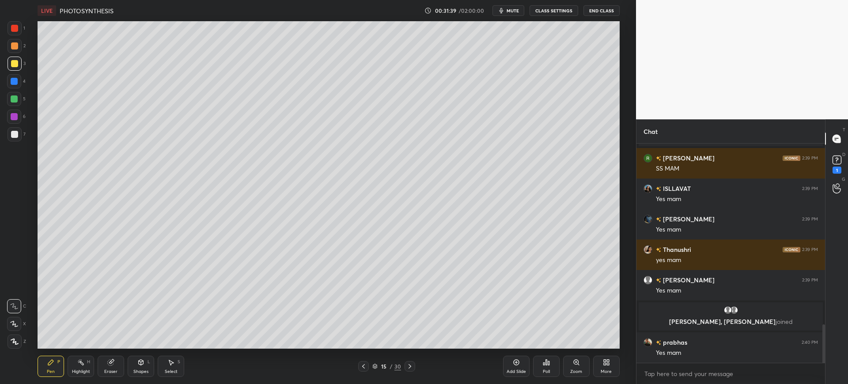
scroll to position [1035, 0]
click at [366, 367] on icon at bounding box center [363, 365] width 7 height 7
click at [17, 132] on div at bounding box center [14, 134] width 7 height 7
click at [18, 87] on div at bounding box center [14, 81] width 14 height 14
click at [414, 370] on div at bounding box center [409, 366] width 11 height 11
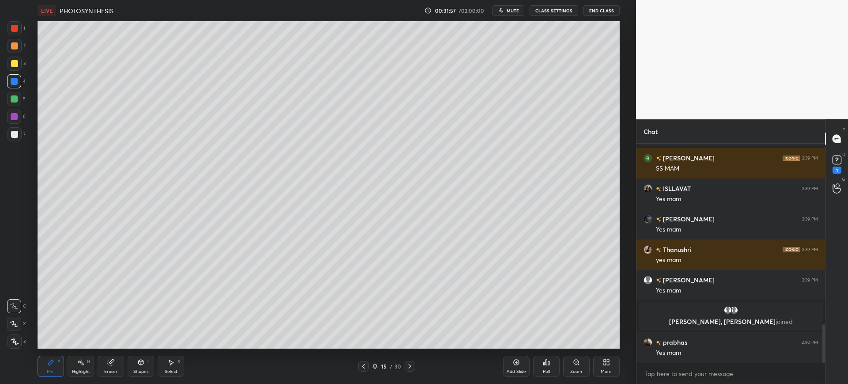
click at [501, 7] on button "mute" at bounding box center [508, 10] width 32 height 11
click at [510, 12] on span "unmute" at bounding box center [511, 11] width 19 height 6
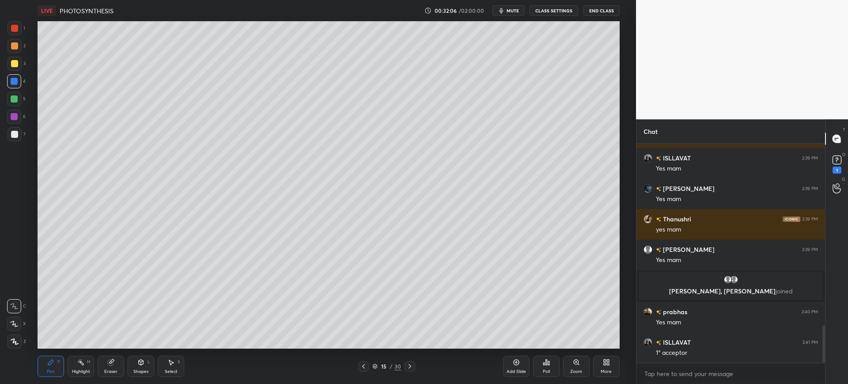
click at [19, 139] on div at bounding box center [15, 134] width 14 height 14
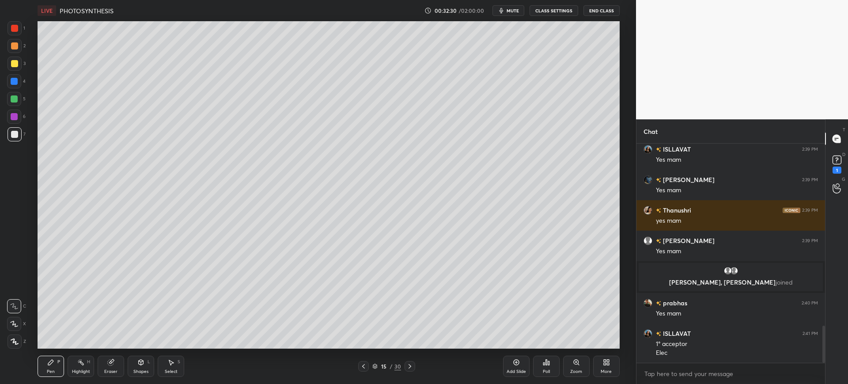
click at [10, 140] on div at bounding box center [15, 134] width 14 height 14
click at [20, 65] on div at bounding box center [15, 64] width 14 height 14
click at [16, 137] on div at bounding box center [14, 134] width 7 height 7
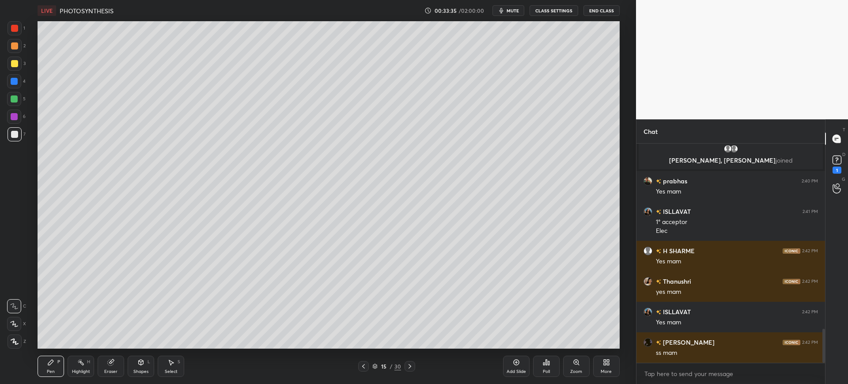
scroll to position [198, 186]
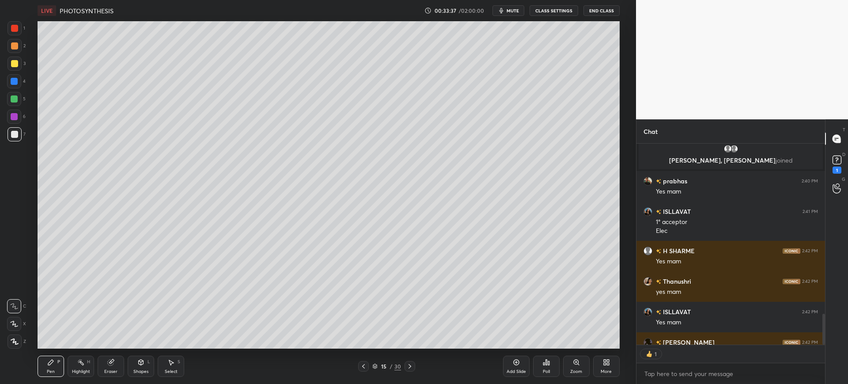
click at [529, 362] on div "Add Slide" at bounding box center [516, 365] width 26 height 21
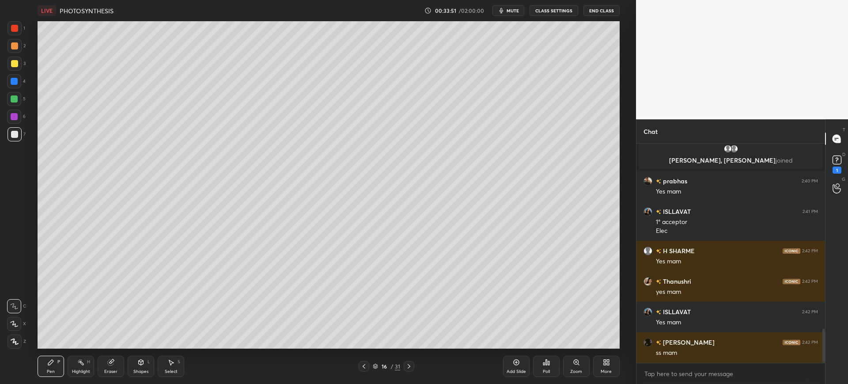
click at [15, 57] on div at bounding box center [15, 64] width 14 height 14
click at [30, 27] on div "Setting up your live class Poll for secs No correct answer Start poll" at bounding box center [328, 184] width 600 height 327
click at [17, 31] on div at bounding box center [14, 28] width 7 height 7
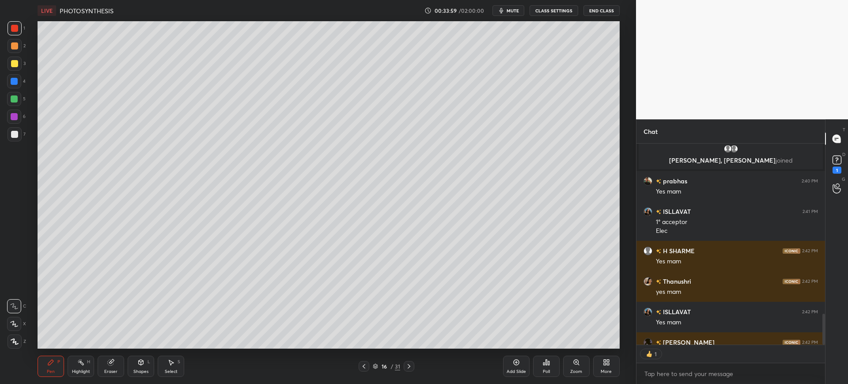
scroll to position [198, 186]
click at [116, 367] on div "Eraser" at bounding box center [111, 365] width 26 height 21
click at [8, 285] on div "C X Z" at bounding box center [16, 263] width 19 height 64
click at [14, 275] on icon at bounding box center [15, 277] width 8 height 8
click at [54, 361] on icon at bounding box center [50, 362] width 7 height 7
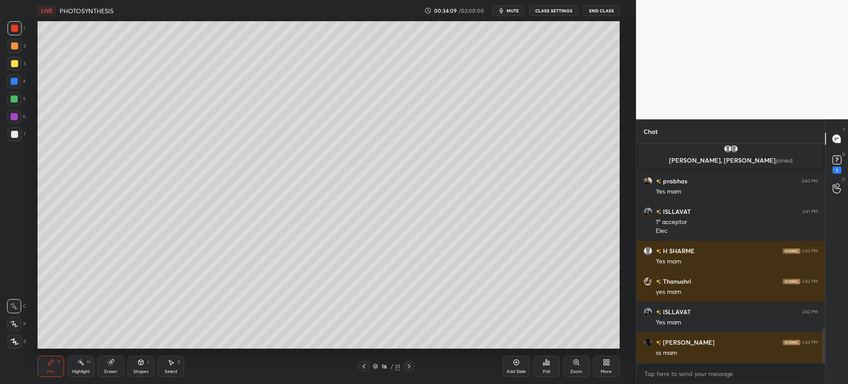
scroll to position [1196, 0]
click at [13, 134] on div at bounding box center [14, 134] width 7 height 7
click at [23, 79] on div "4" at bounding box center [16, 81] width 19 height 14
click at [16, 68] on div at bounding box center [15, 64] width 14 height 14
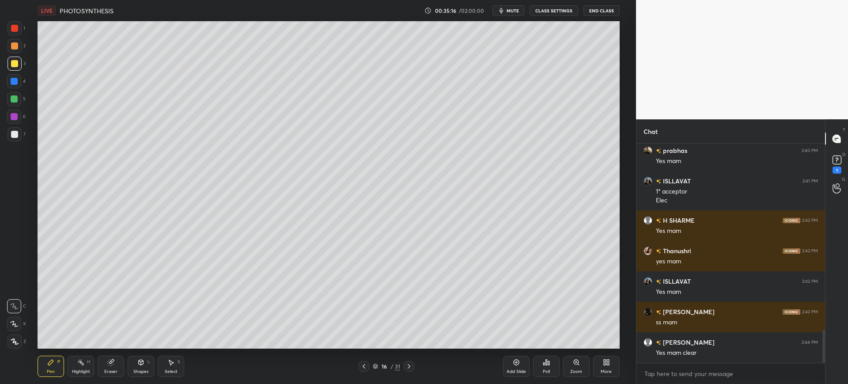
scroll to position [1257, 0]
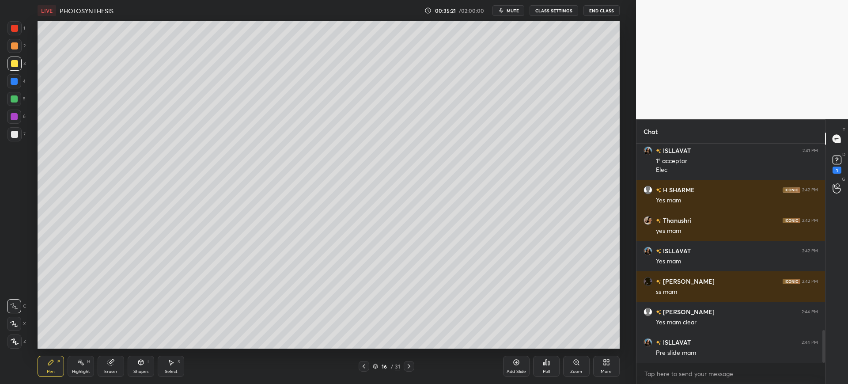
click at [367, 368] on div at bounding box center [364, 366] width 11 height 11
click at [414, 362] on div at bounding box center [409, 366] width 11 height 11
click at [360, 368] on icon at bounding box center [363, 365] width 7 height 7
click at [17, 83] on div at bounding box center [14, 81] width 7 height 7
click at [406, 363] on icon at bounding box center [408, 365] width 7 height 7
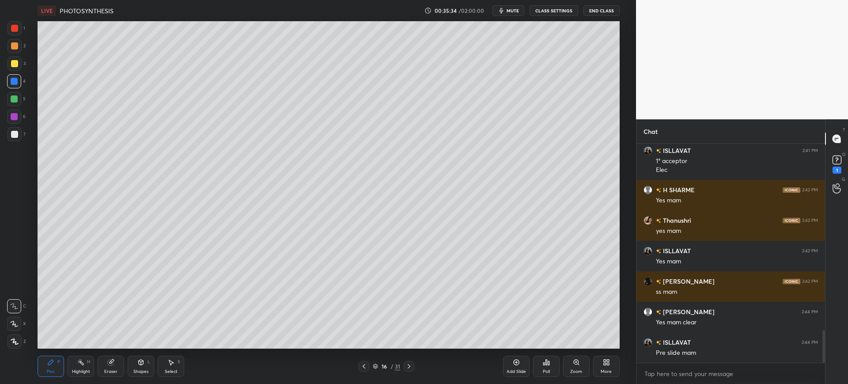
click at [512, 11] on span "mute" at bounding box center [512, 11] width 12 height 6
click at [578, 364] on icon at bounding box center [576, 362] width 7 height 7
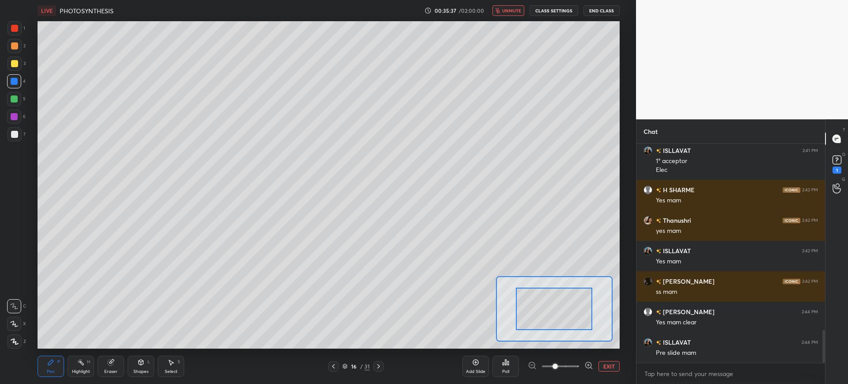
click at [615, 366] on button "EXIT" at bounding box center [608, 366] width 21 height 11
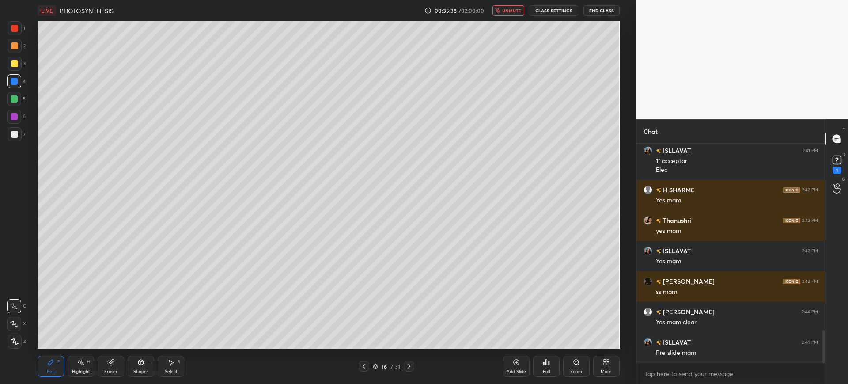
click at [542, 372] on div "Poll" at bounding box center [546, 365] width 26 height 21
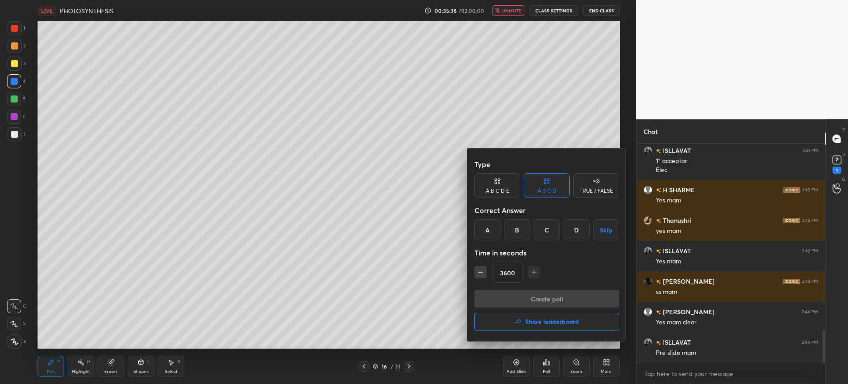
click at [490, 191] on div "A B C D E" at bounding box center [497, 190] width 23 height 5
click at [483, 242] on div "Type A B C D E A B C D TRUE / FALSE Correct Answer A B C D E Skip Time in secon…" at bounding box center [546, 222] width 145 height 134
click at [486, 230] on div "A" at bounding box center [484, 229] width 21 height 21
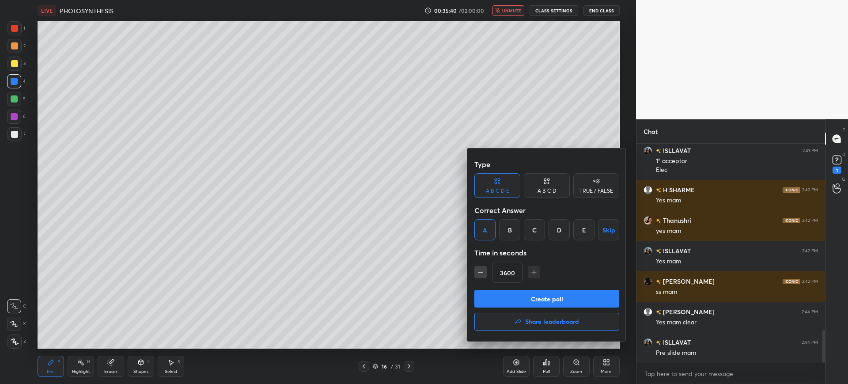
click at [550, 298] on button "Create poll" at bounding box center [546, 299] width 145 height 18
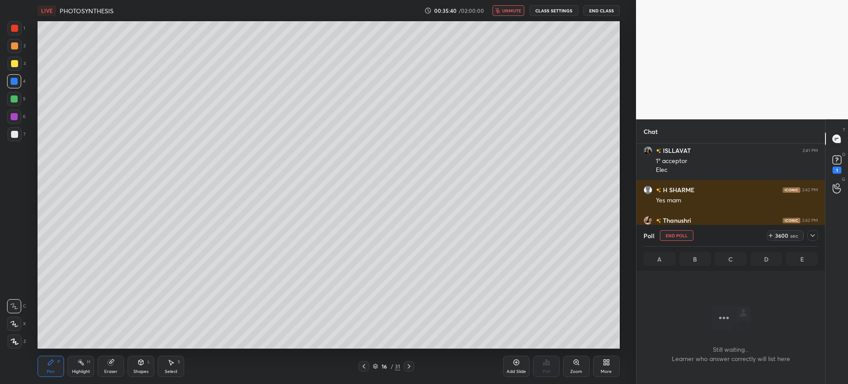
scroll to position [192, 186]
click at [515, 11] on span "unmute" at bounding box center [511, 11] width 19 height 6
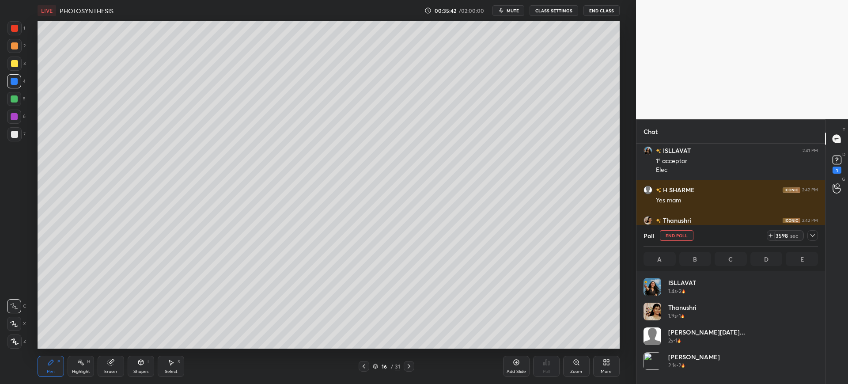
scroll to position [103, 172]
click at [510, 11] on span "mute" at bounding box center [512, 11] width 12 height 6
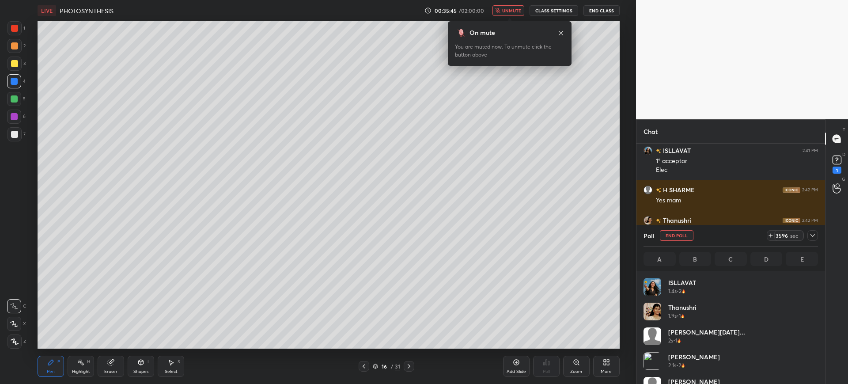
click at [510, 9] on span "unmute" at bounding box center [511, 11] width 19 height 6
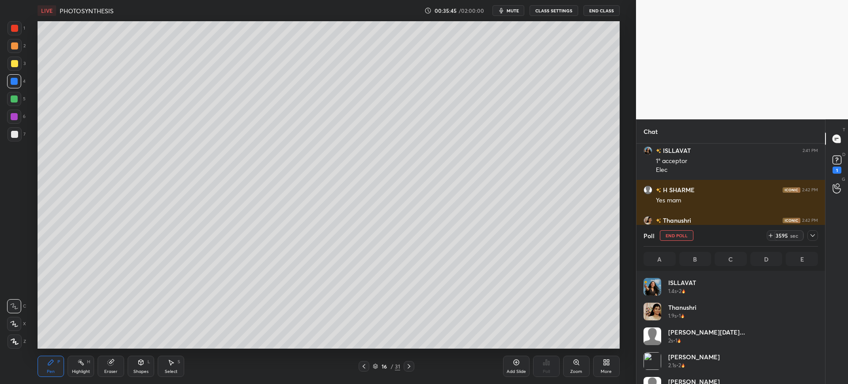
click at [512, 11] on span "mute" at bounding box center [512, 11] width 12 height 6
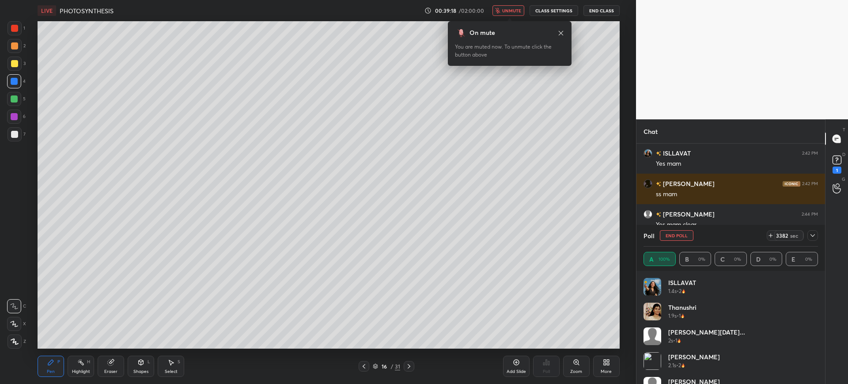
scroll to position [1250, 0]
click at [505, 12] on span "unmute" at bounding box center [511, 11] width 19 height 6
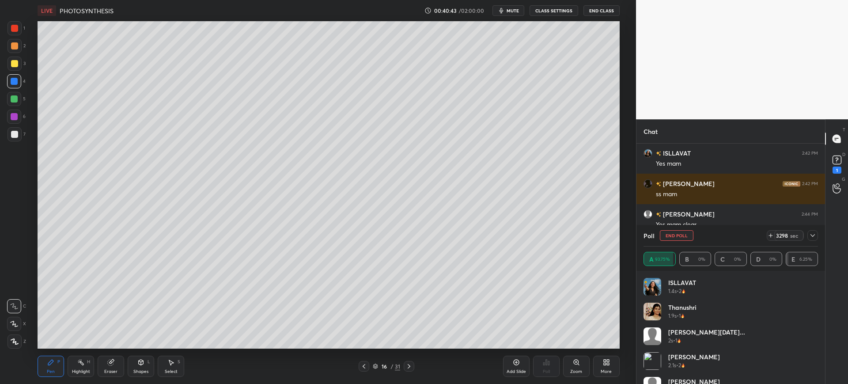
click at [18, 136] on div at bounding box center [15, 134] width 14 height 14
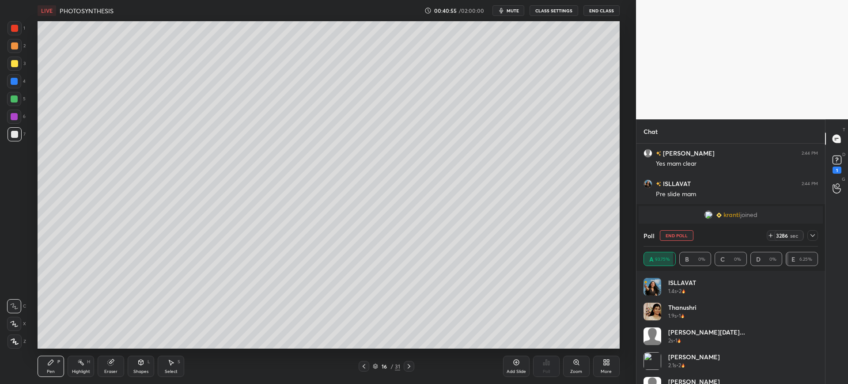
scroll to position [1341, 0]
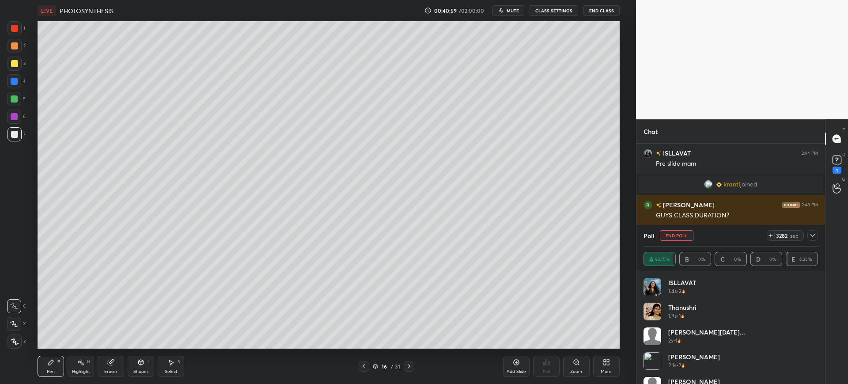
click at [672, 234] on button "End Poll" at bounding box center [677, 235] width 34 height 11
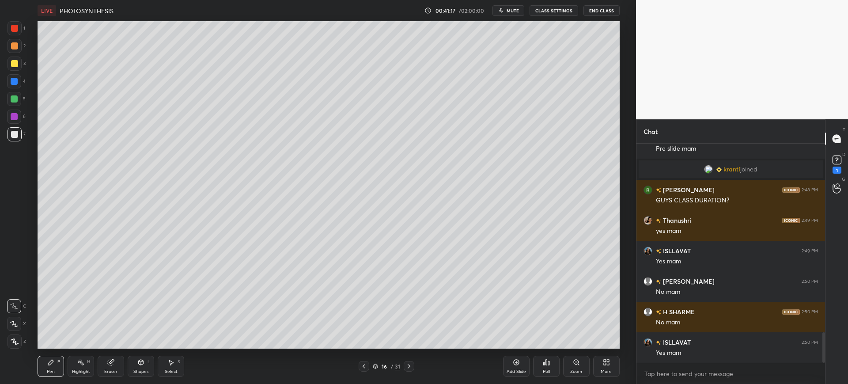
scroll to position [1387, 0]
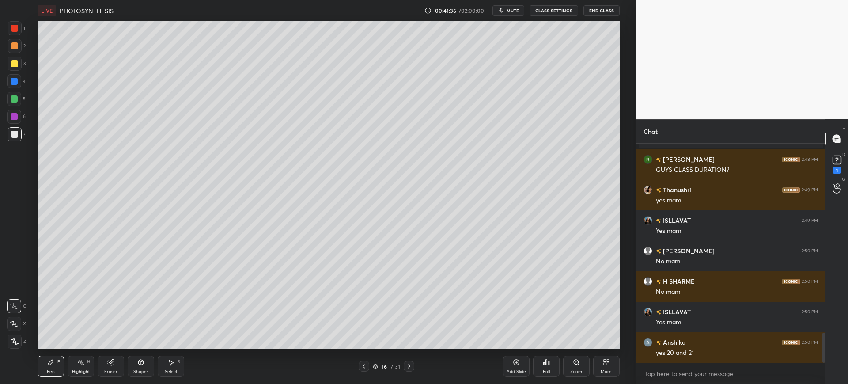
click at [13, 66] on div at bounding box center [14, 63] width 7 height 7
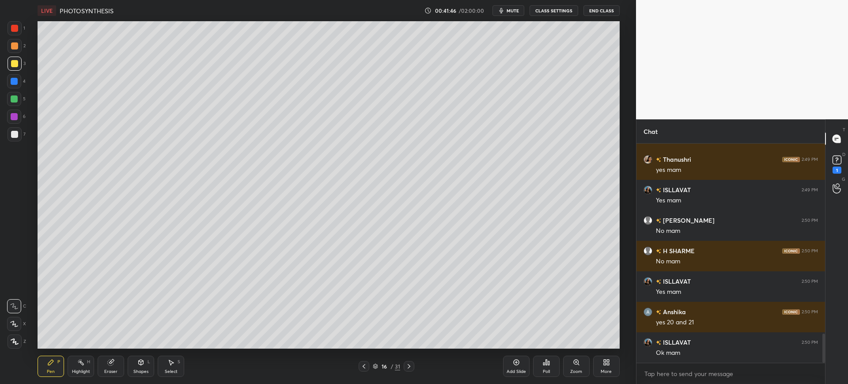
click at [16, 108] on div "5" at bounding box center [16, 101] width 19 height 18
click at [15, 67] on div at bounding box center [14, 63] width 7 height 7
click at [522, 371] on div "Add Slide" at bounding box center [515, 371] width 19 height 4
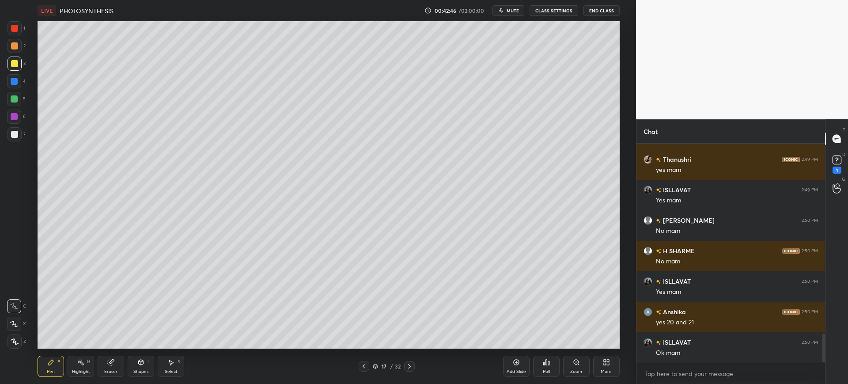
click at [19, 133] on div at bounding box center [15, 134] width 14 height 14
click at [108, 369] on div "Eraser" at bounding box center [110, 371] width 13 height 4
click at [58, 366] on div "Pen P" at bounding box center [51, 365] width 26 height 21
click at [11, 135] on div at bounding box center [14, 134] width 7 height 7
click at [16, 84] on div at bounding box center [14, 81] width 7 height 7
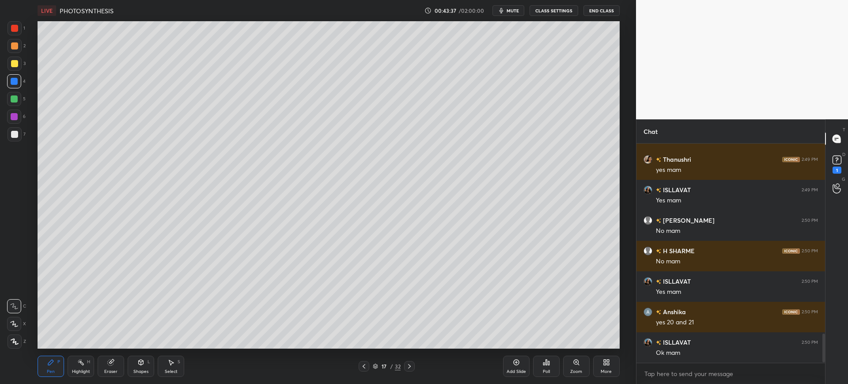
scroll to position [1448, 0]
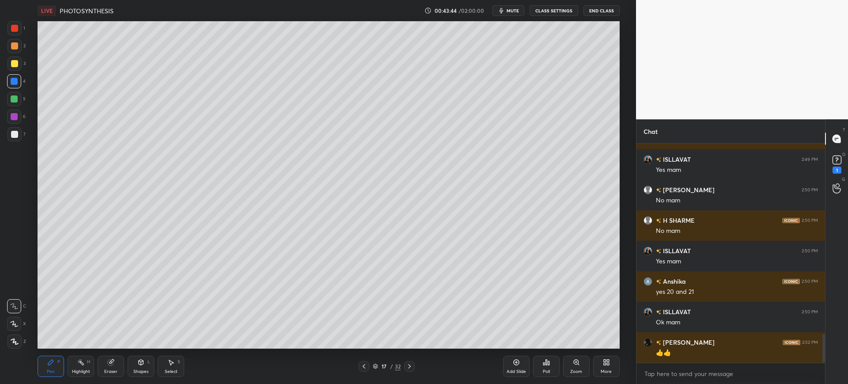
click at [10, 130] on div at bounding box center [15, 134] width 14 height 14
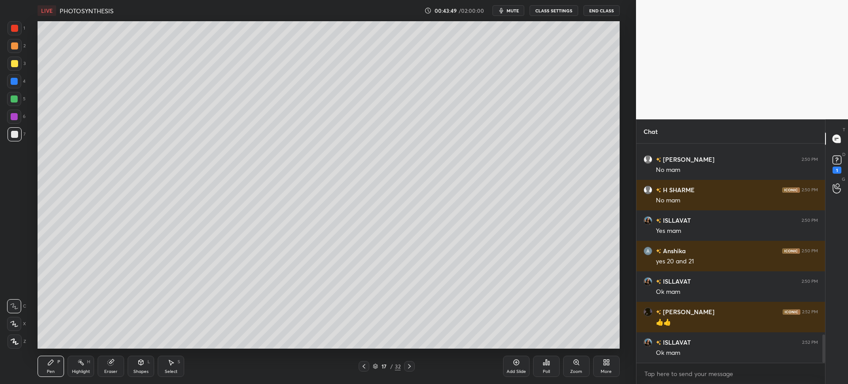
click at [8, 83] on div at bounding box center [14, 81] width 14 height 14
click at [9, 105] on div at bounding box center [14, 99] width 14 height 14
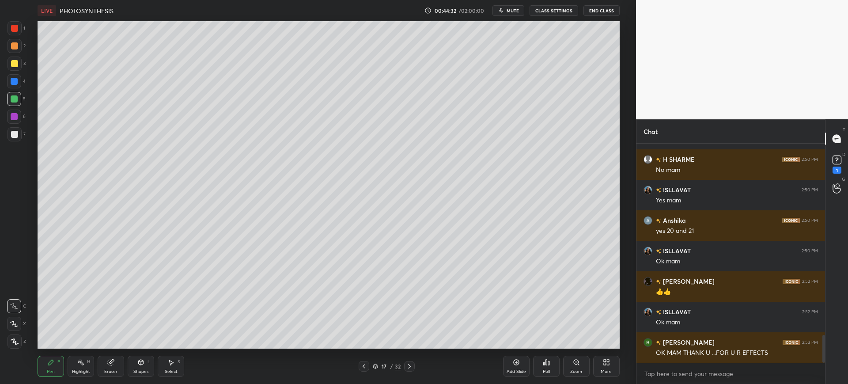
click at [5, 127] on div "1 2 3 4 5 6 7 C X Z C X Z E E Erase all H H" at bounding box center [14, 184] width 28 height 327
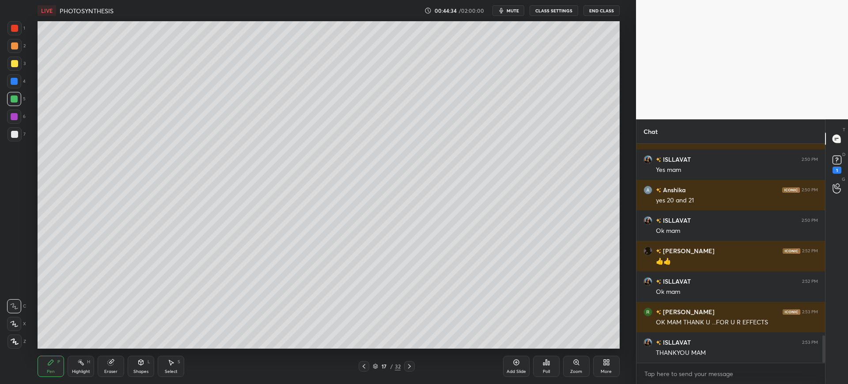
click at [16, 132] on div at bounding box center [14, 134] width 7 height 7
click at [12, 123] on div at bounding box center [14, 116] width 14 height 14
click at [14, 80] on div at bounding box center [14, 81] width 7 height 7
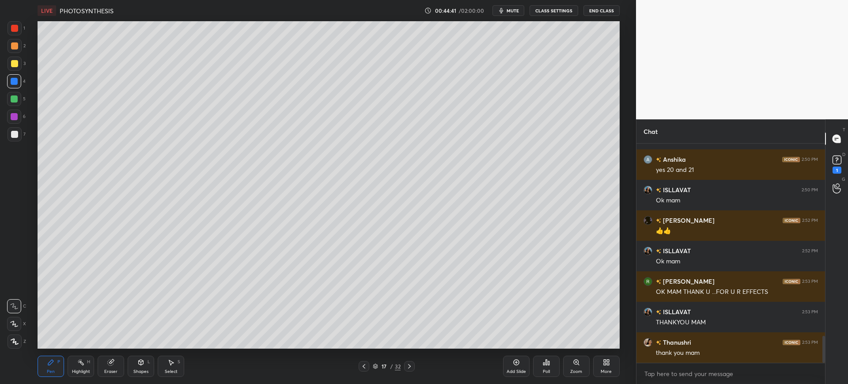
scroll to position [1600, 0]
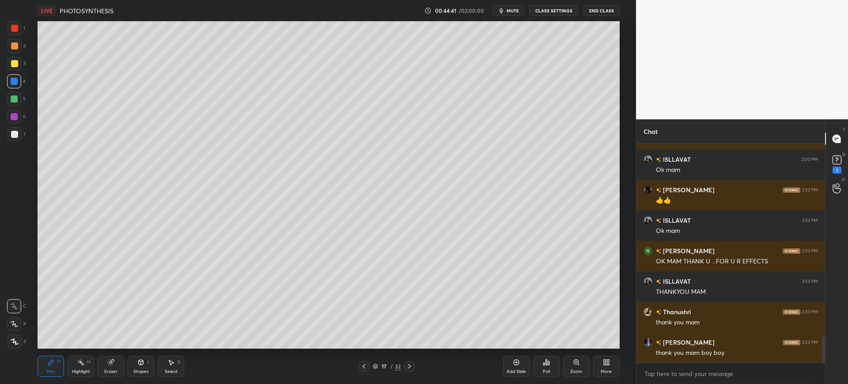
click at [516, 374] on div "Add Slide" at bounding box center [516, 365] width 26 height 21
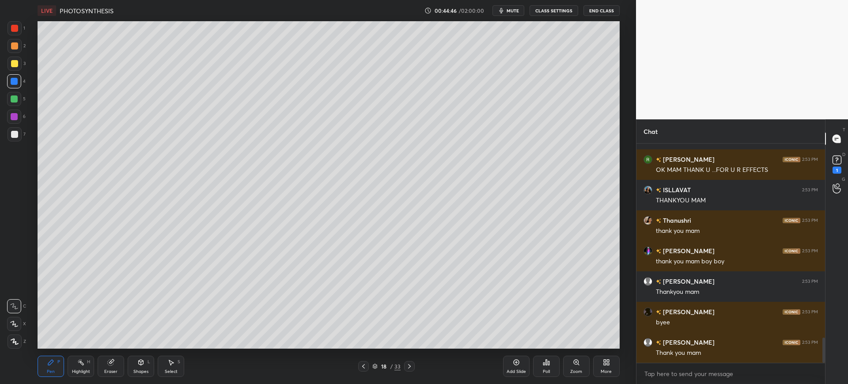
scroll to position [1783, 0]
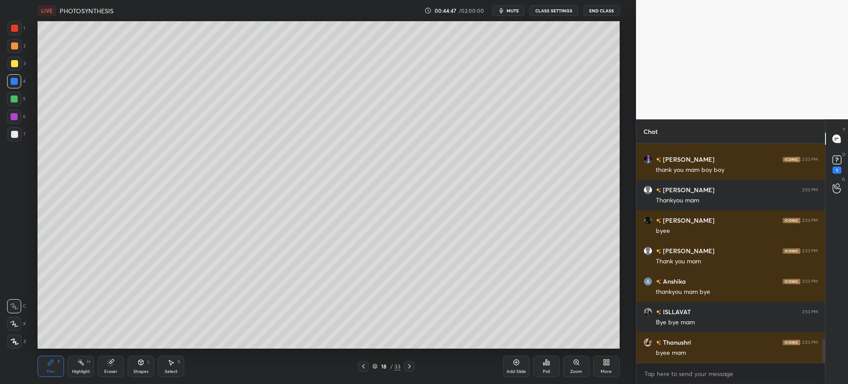
click at [514, 10] on span "mute" at bounding box center [512, 11] width 12 height 6
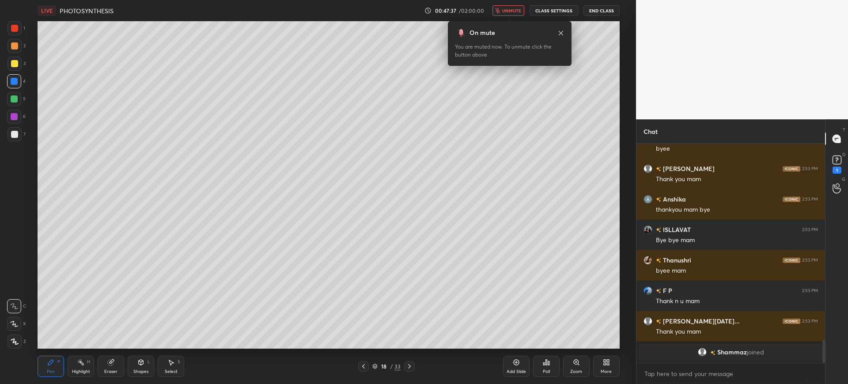
scroll to position [1876, 0]
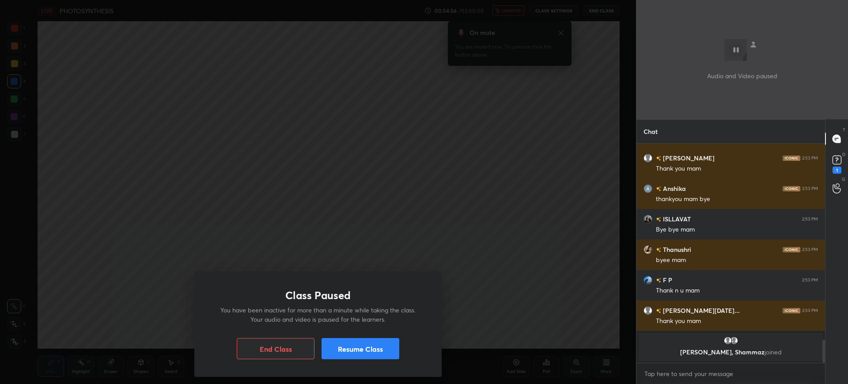
click at [376, 348] on button "Resume Class" at bounding box center [360, 348] width 78 height 21
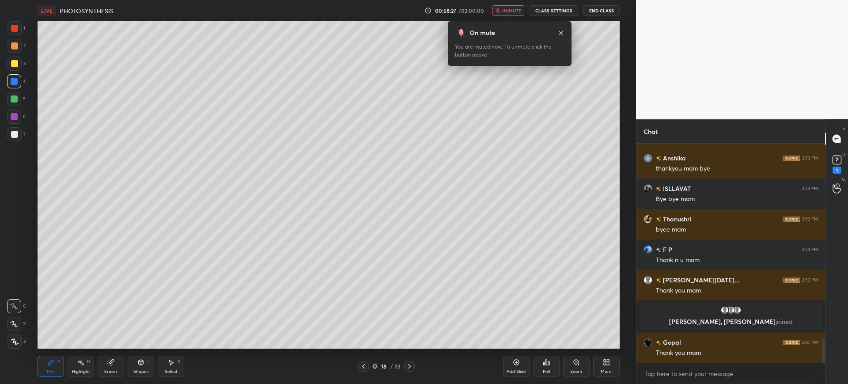
scroll to position [1738, 0]
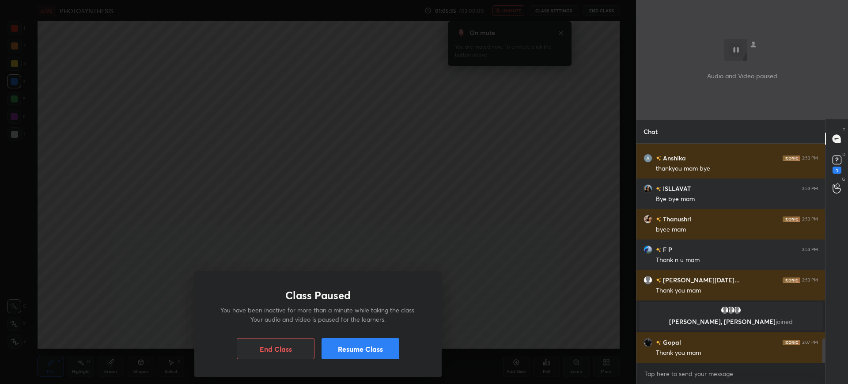
click at [350, 344] on button "Resume Class" at bounding box center [360, 348] width 78 height 21
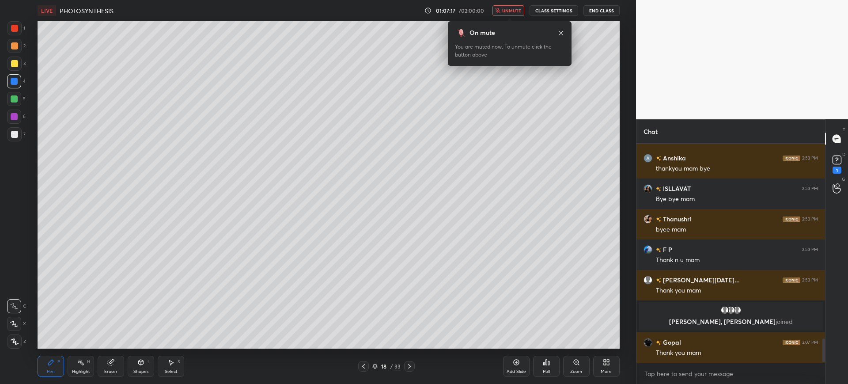
scroll to position [198, 186]
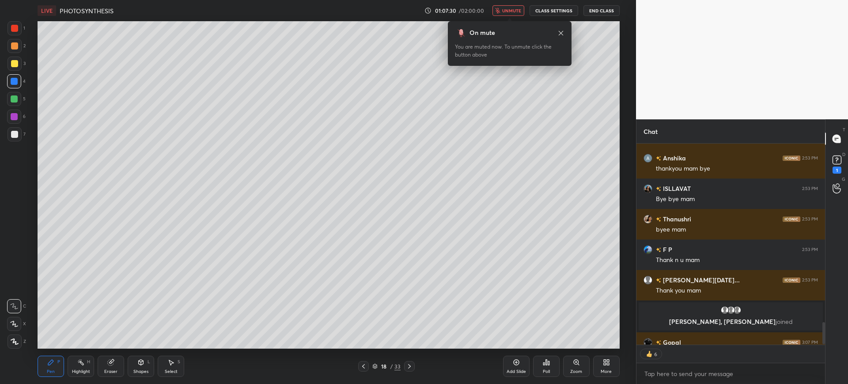
type textarea "x"
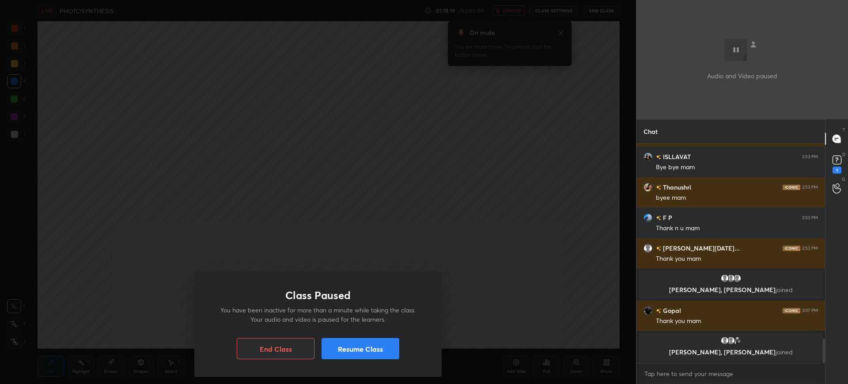
scroll to position [1777, 0]
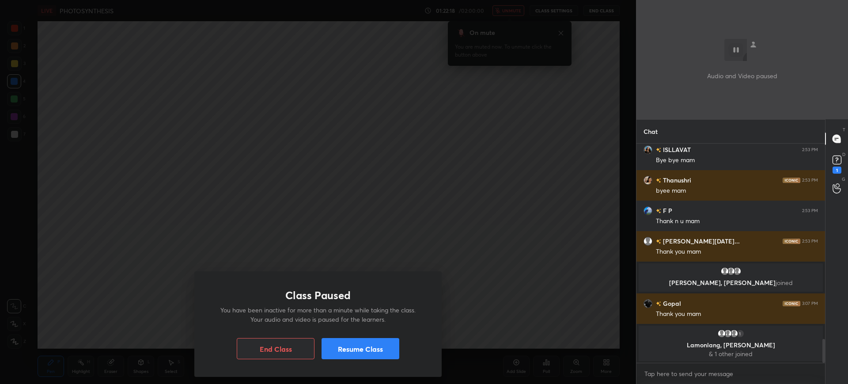
click at [383, 356] on button "Resume Class" at bounding box center [360, 348] width 78 height 21
click at [393, 352] on button "Resume Class" at bounding box center [360, 348] width 78 height 21
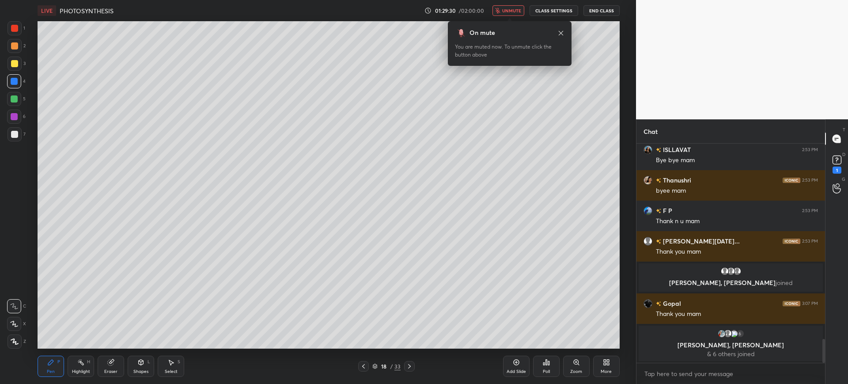
click at [609, 373] on div "More" at bounding box center [605, 371] width 11 height 4
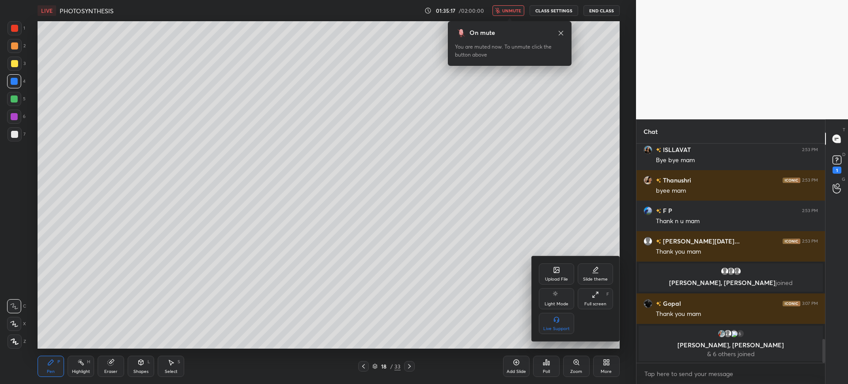
scroll to position [1791, 0]
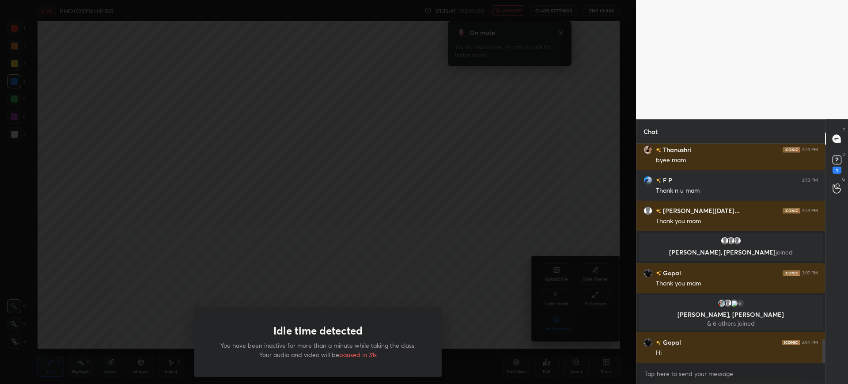
click at [422, 260] on div "Idle time detected You have been inactive for more than a minute while taking t…" at bounding box center [318, 192] width 636 height 384
click at [364, 360] on div "Idle time detected You have been inactive for more than a minute while taking t…" at bounding box center [317, 341] width 247 height 70
click at [430, 257] on div "Idle time detected You have been inactive for more than a minute while taking t…" at bounding box center [318, 192] width 636 height 384
click at [604, 364] on div "Idle time detected You have been inactive for more than a minute while taking t…" at bounding box center [318, 192] width 636 height 384
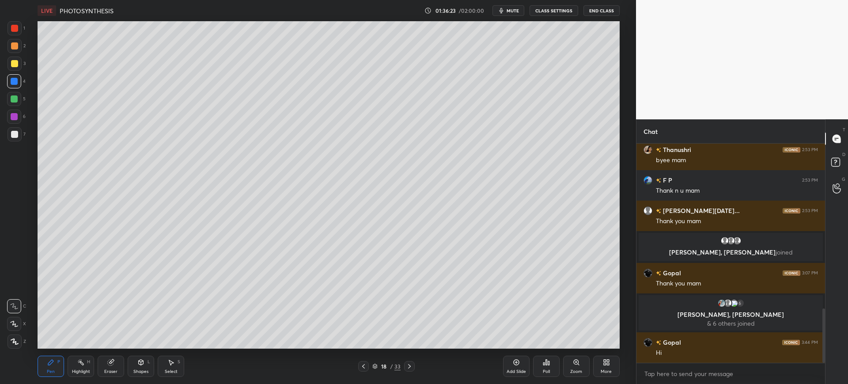
scroll to position [43826, 43553]
click at [518, 8] on span "mute" at bounding box center [512, 11] width 12 height 6
click at [549, 366] on div "Poll" at bounding box center [546, 365] width 26 height 21
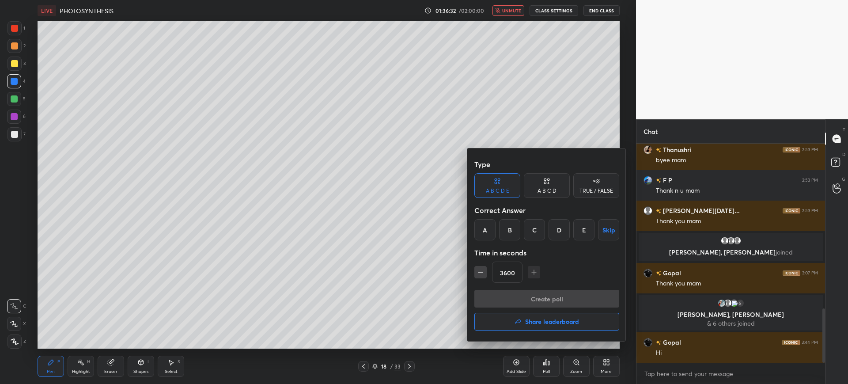
click at [490, 227] on div "A" at bounding box center [484, 229] width 21 height 21
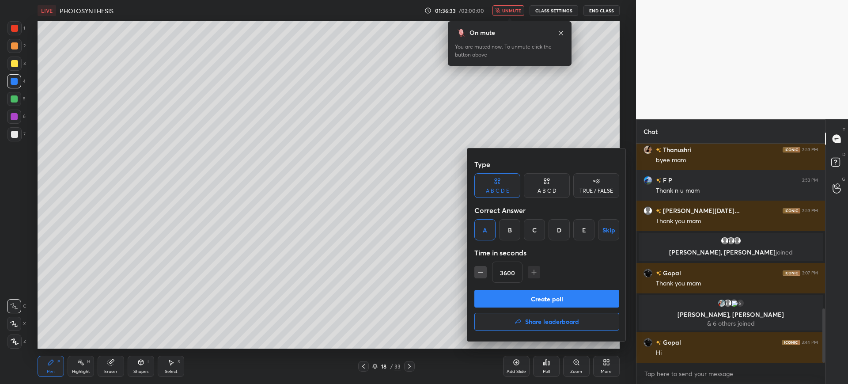
click at [512, 296] on button "Create poll" at bounding box center [546, 299] width 145 height 18
type textarea "x"
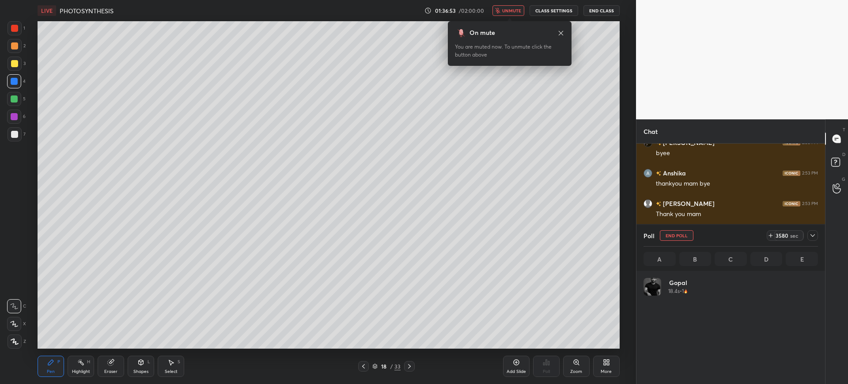
scroll to position [103, 172]
click at [559, 38] on div "On mute You are muted now. To unmute click the button above" at bounding box center [510, 43] width 124 height 45
click at [598, 7] on button "End Class" at bounding box center [601, 10] width 36 height 11
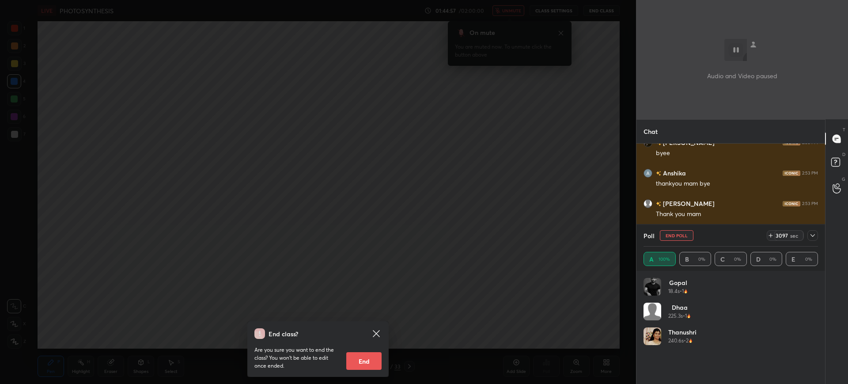
click at [361, 356] on button "End" at bounding box center [363, 361] width 35 height 18
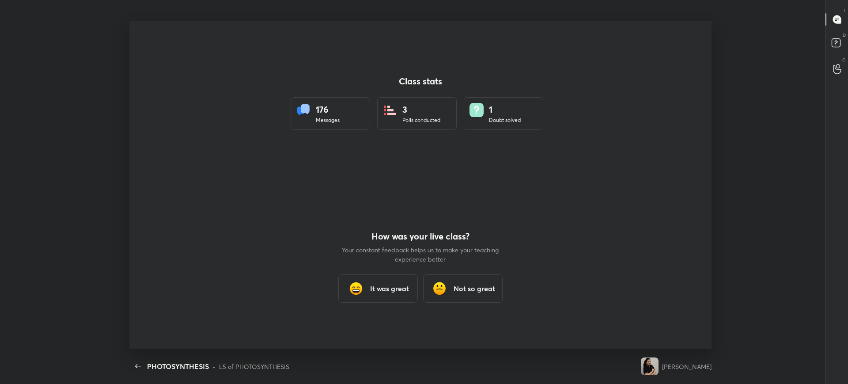
scroll to position [0, 0]
click at [377, 301] on div "It was great" at bounding box center [377, 288] width 79 height 28
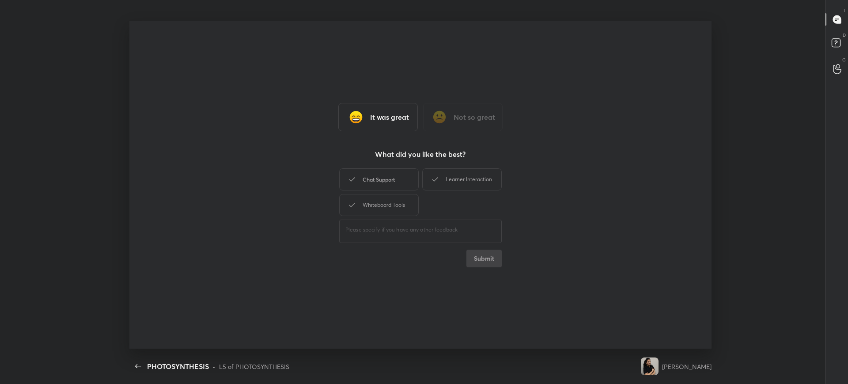
click at [389, 177] on div "Chat Support" at bounding box center [378, 179] width 79 height 22
click at [391, 209] on div "Whiteboard Tools" at bounding box center [378, 205] width 79 height 22
click at [467, 174] on div "Learner Interaction" at bounding box center [461, 179] width 79 height 22
click at [474, 252] on button "Submit" at bounding box center [483, 258] width 35 height 18
